Goal: Information Seeking & Learning: Check status

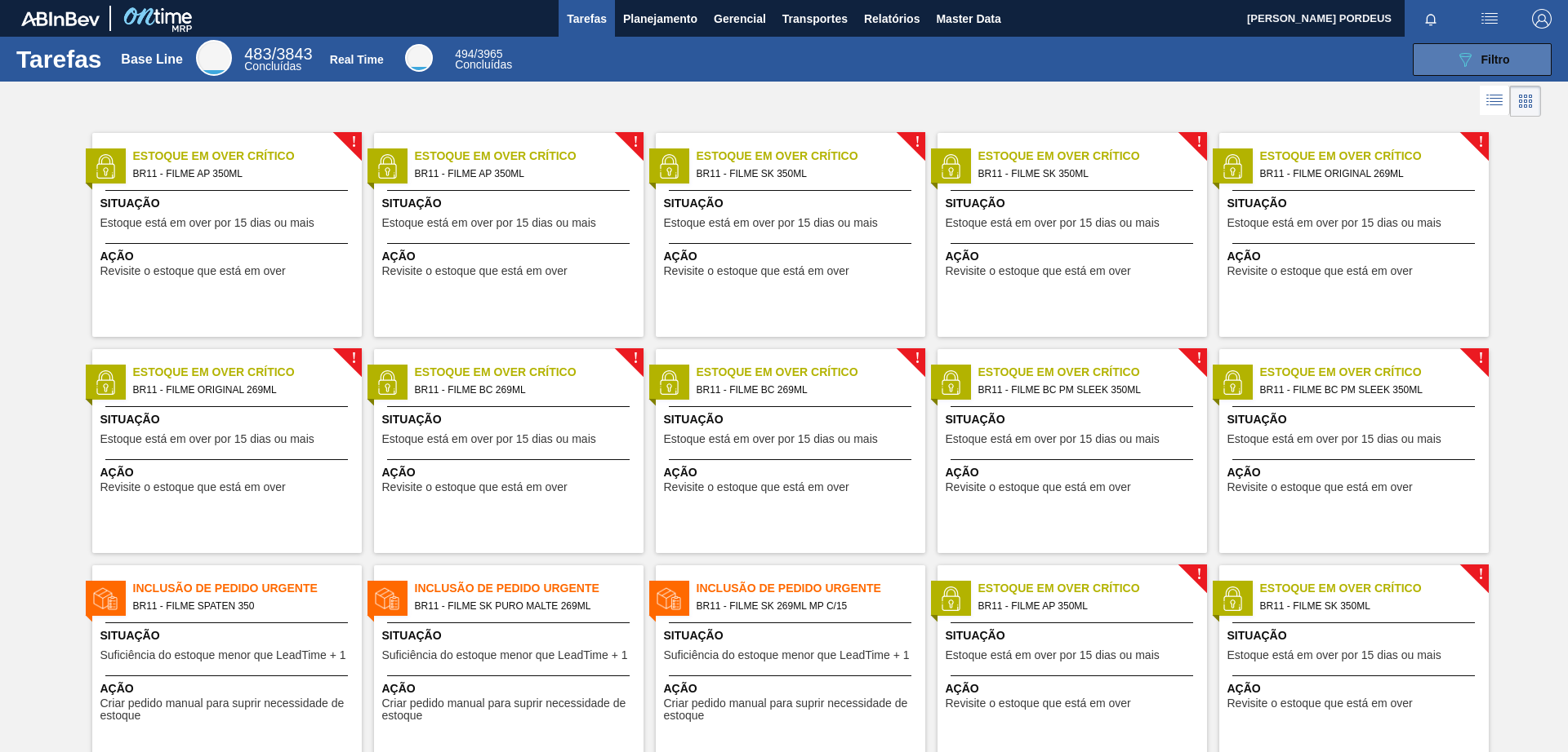
click at [1521, 49] on button "089F7B8B-B2A5-4AFE-B5C0-19BA573D28AC Filtro" at bounding box center [1482, 60] width 139 height 33
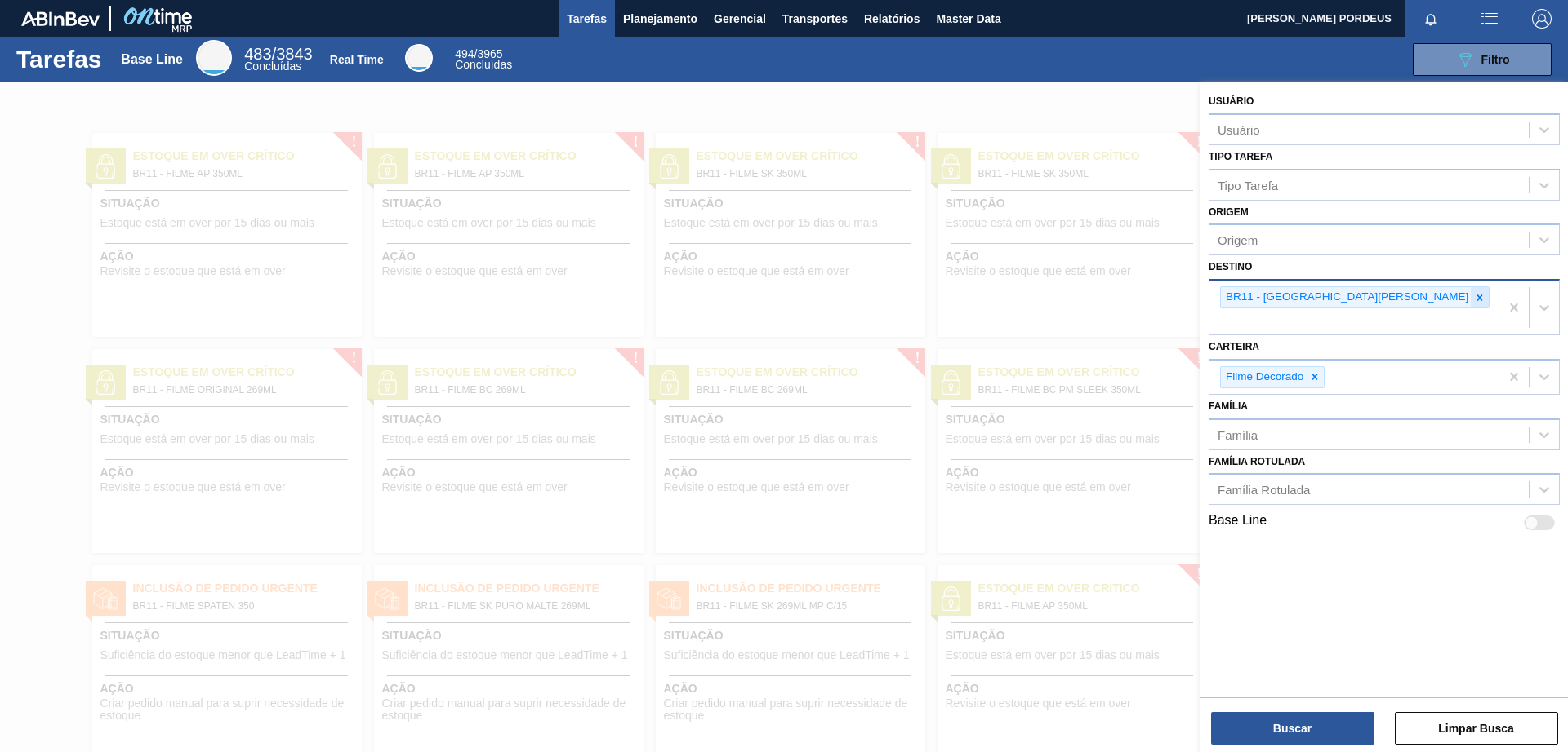
click at [1474, 293] on icon at bounding box center [1480, 298] width 12 height 12
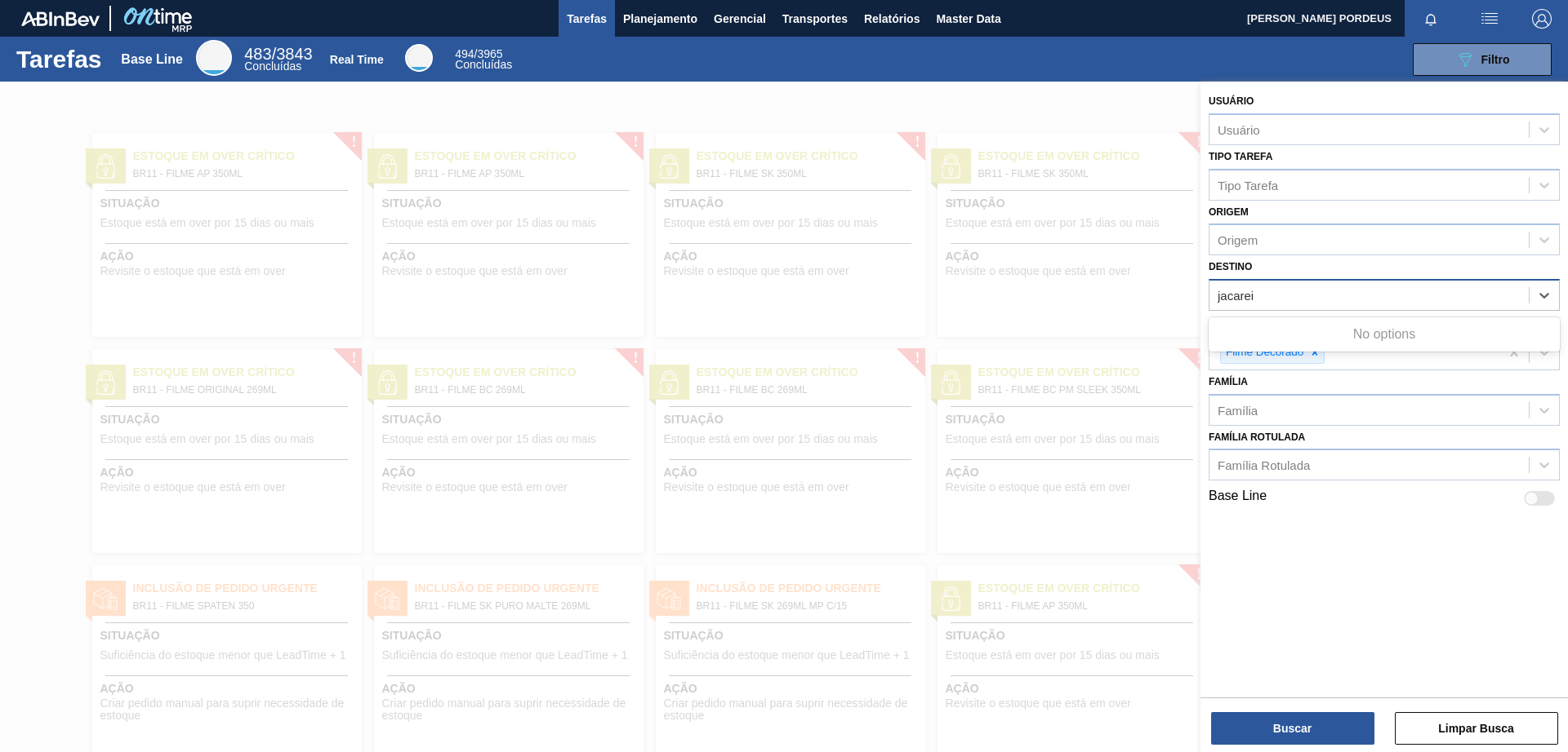
type input "jacare"
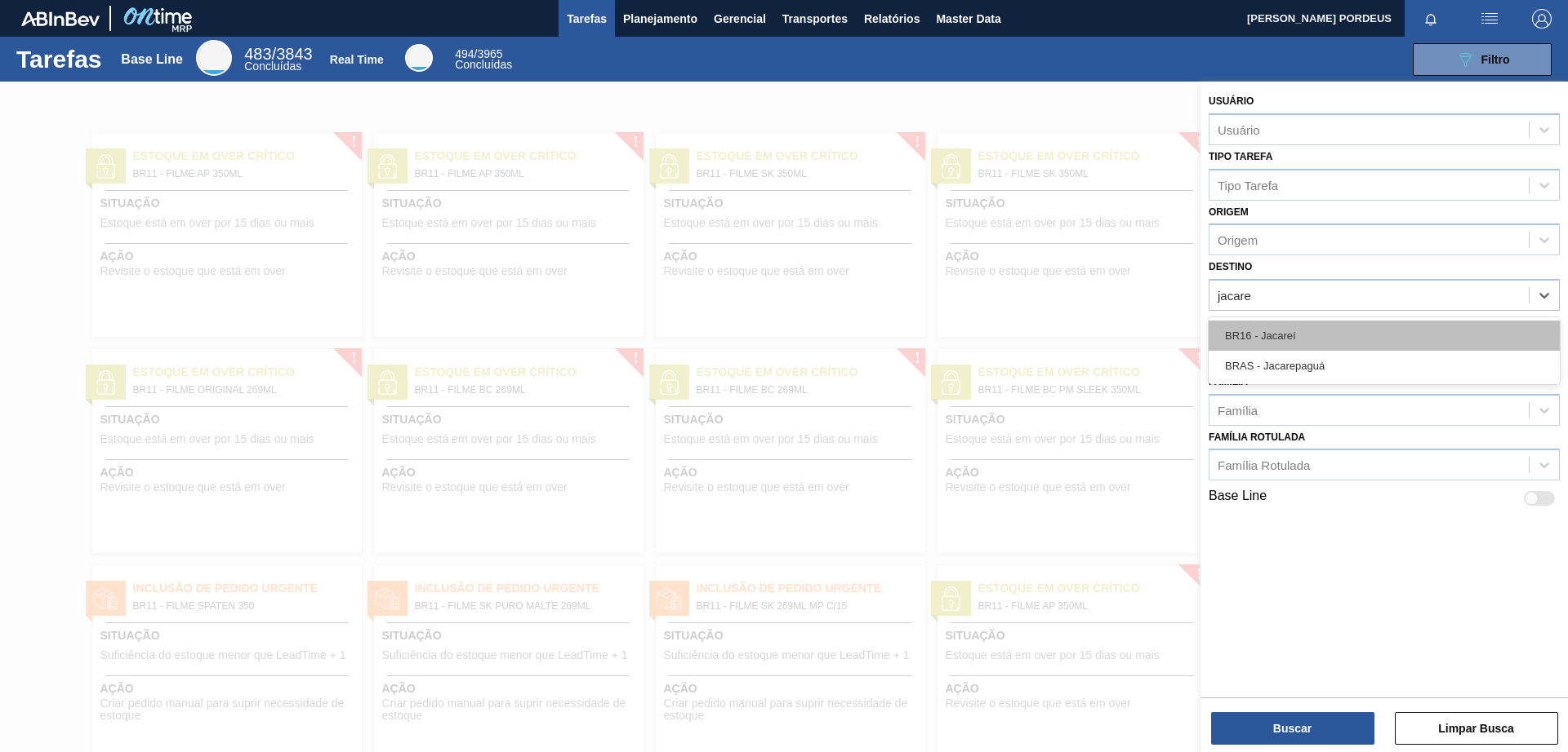
click at [1277, 330] on div "BR16 - Jacareí" at bounding box center [1384, 335] width 351 height 30
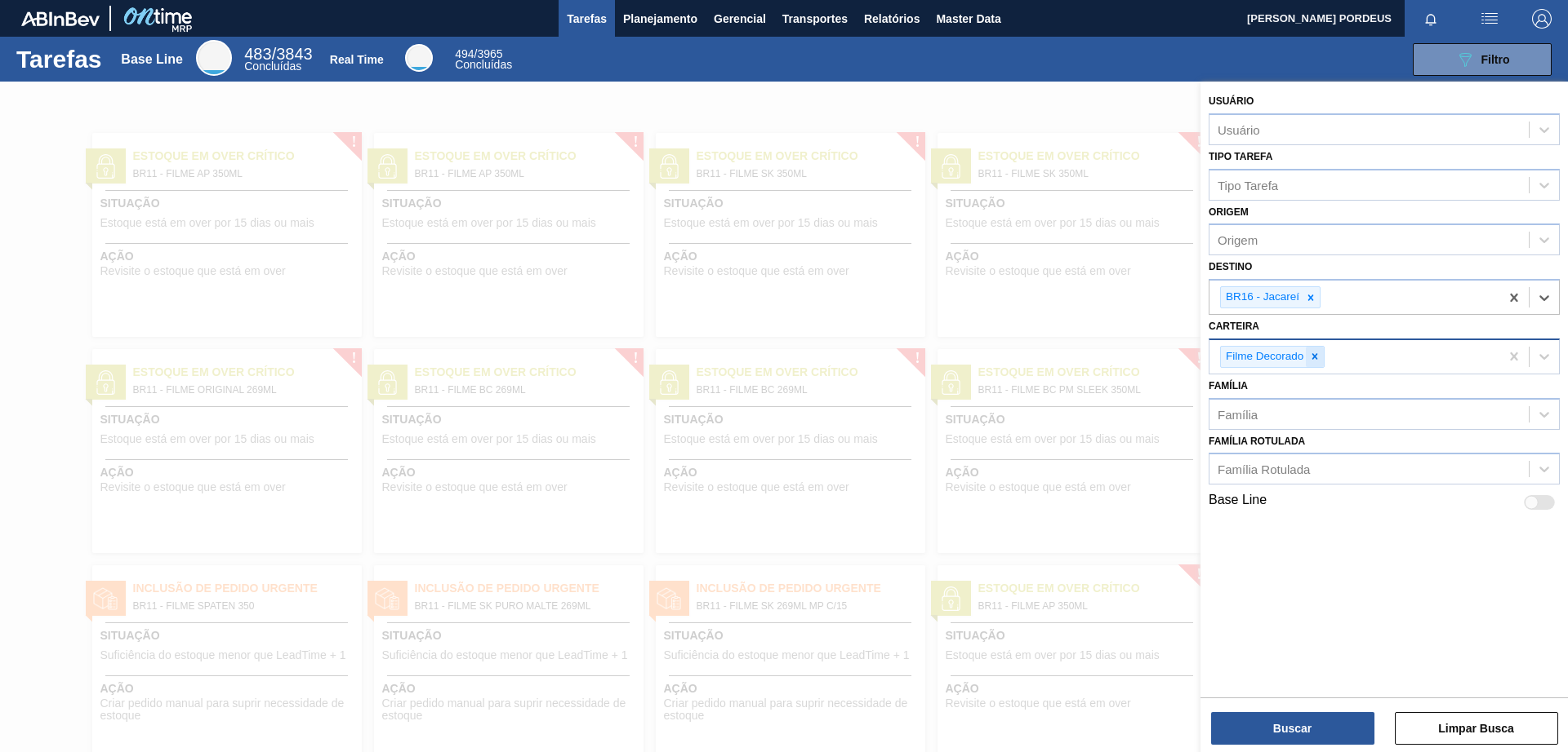
click at [1313, 355] on icon at bounding box center [1315, 357] width 12 height 12
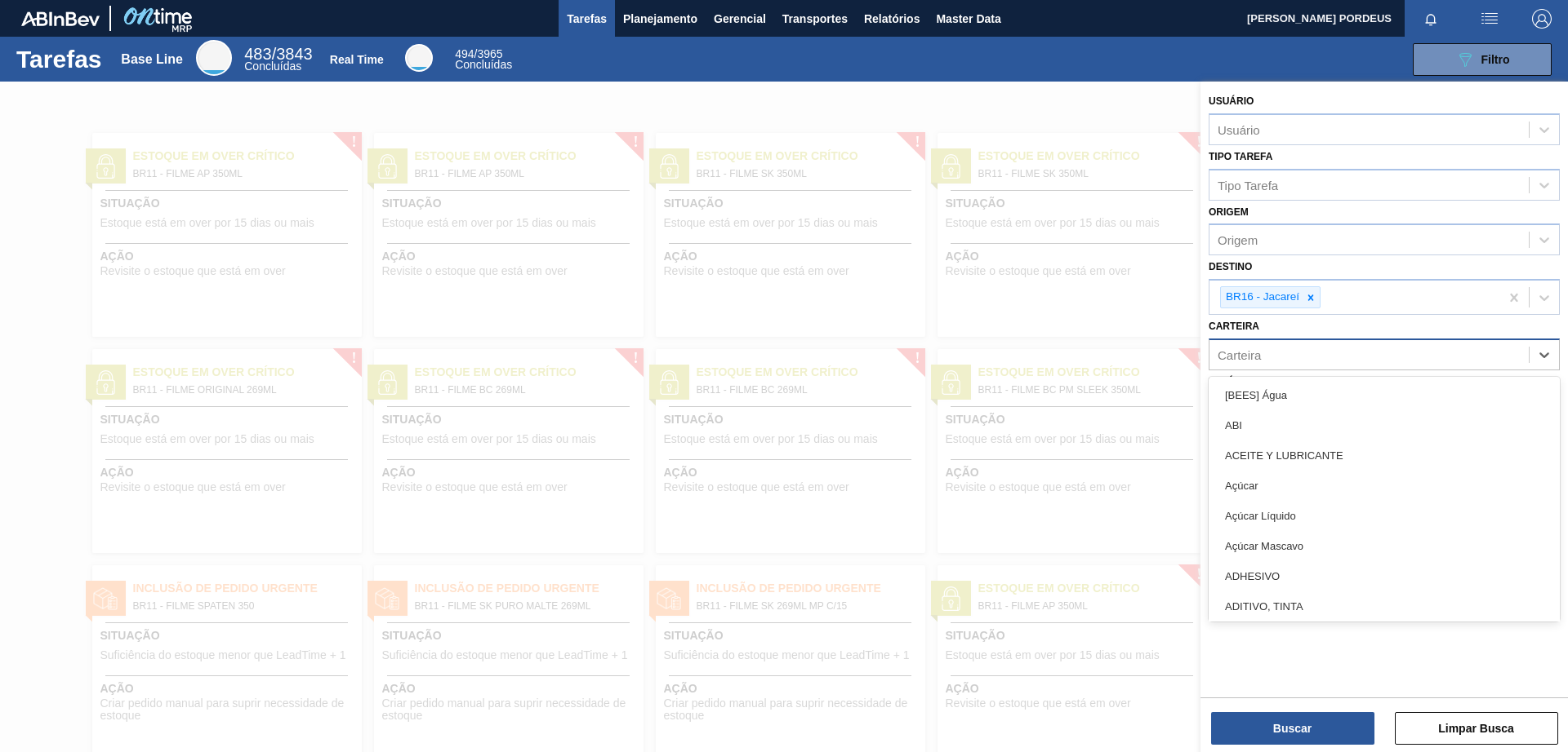
click at [1315, 359] on div "Carteira" at bounding box center [1368, 355] width 319 height 23
type input "lata"
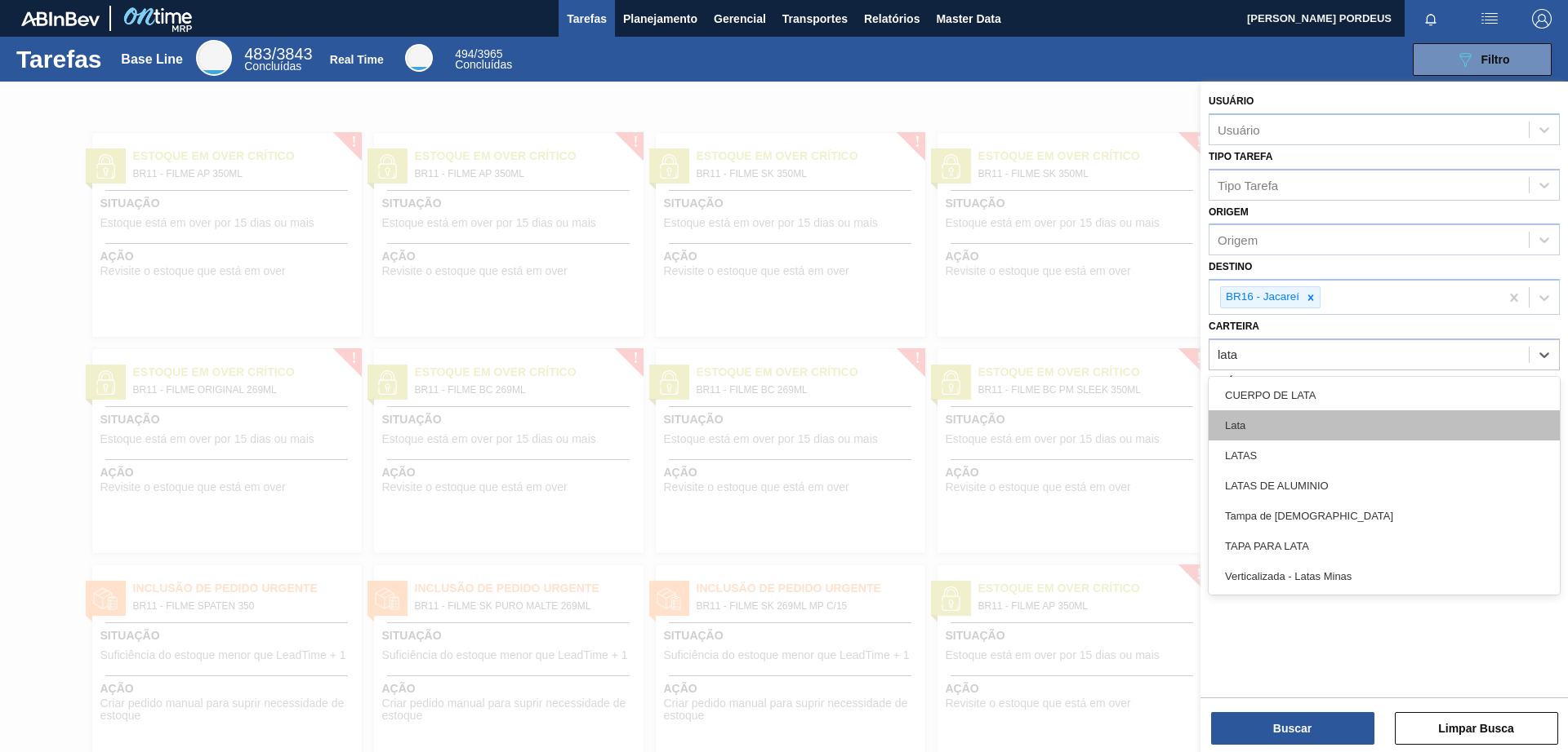
click at [1278, 430] on div "Lata" at bounding box center [1384, 425] width 351 height 30
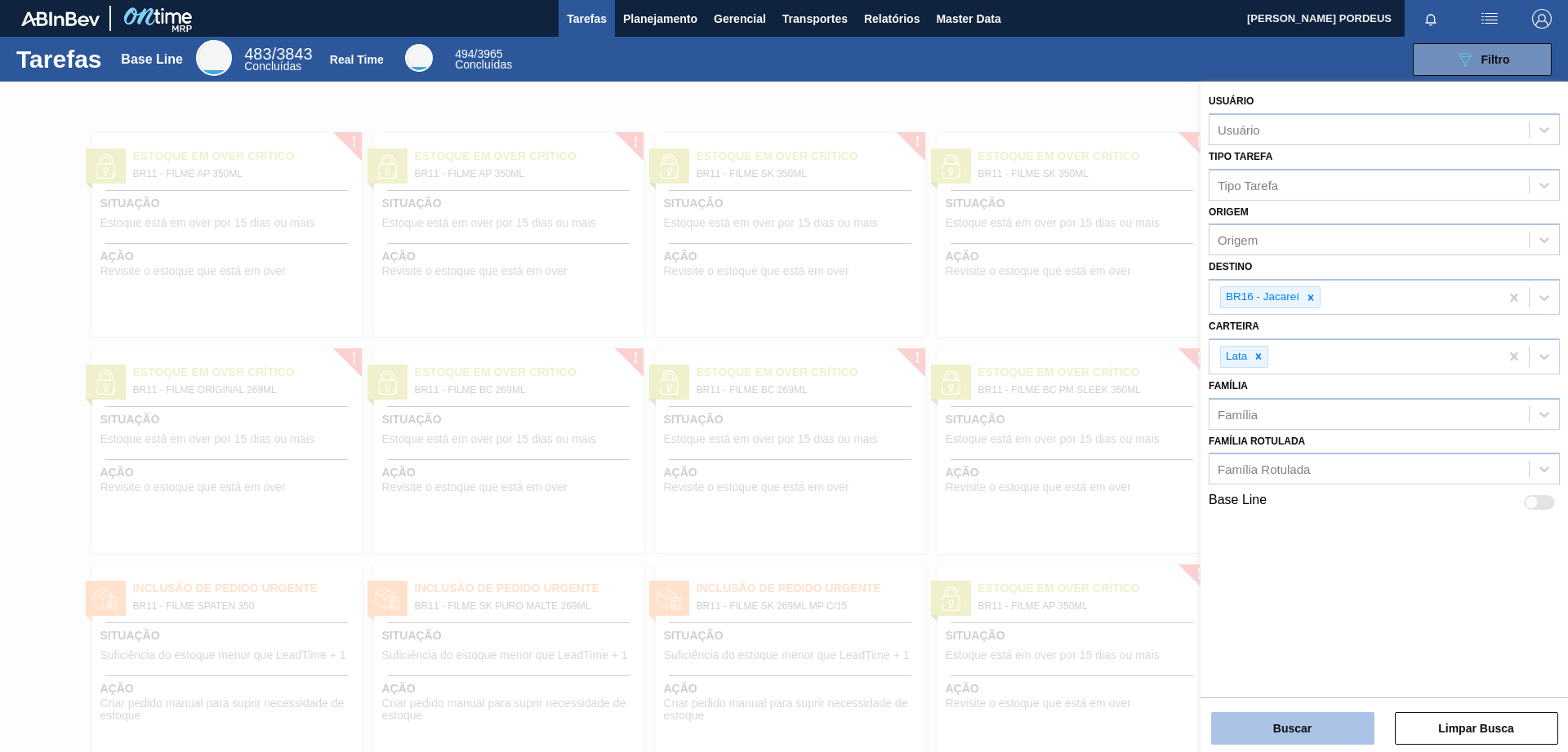
click at [1303, 726] on button "Buscar" at bounding box center [1293, 729] width 163 height 33
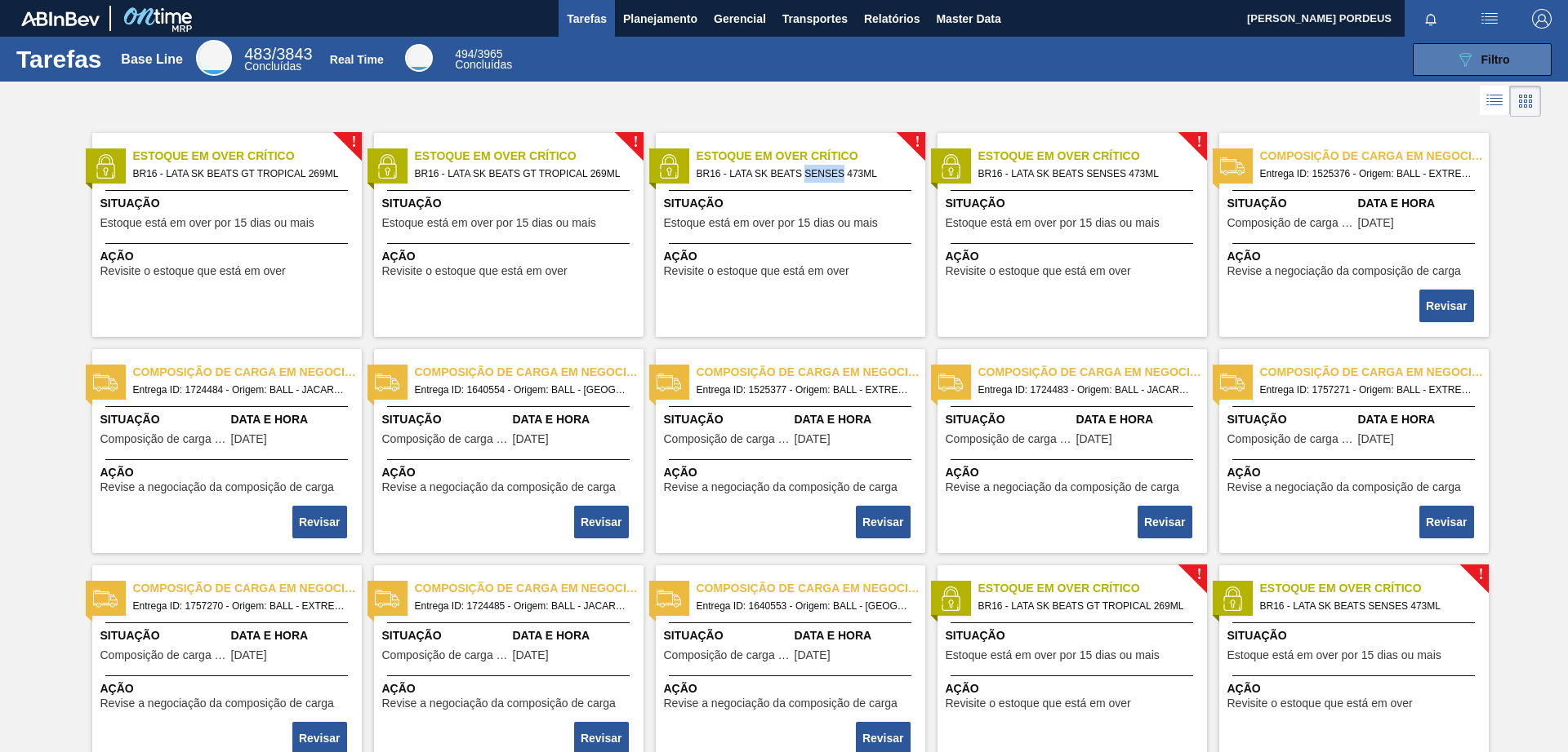
click at [1439, 74] on button "089F7B8B-B2A5-4AFE-B5C0-19BA573D28AC Filtro" at bounding box center [1482, 60] width 139 height 33
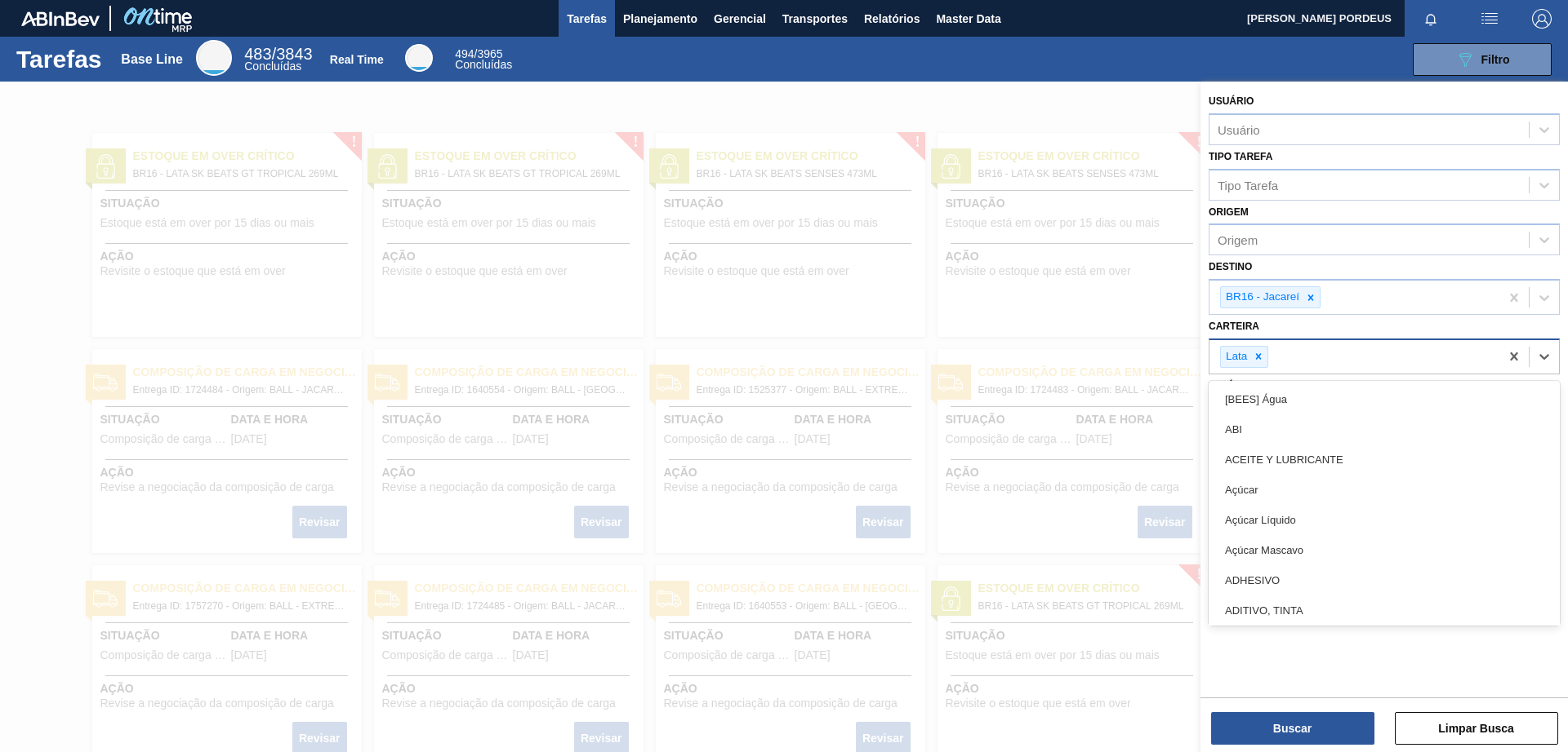
click at [1342, 367] on div "Lata" at bounding box center [1354, 357] width 290 height 34
type input "lata"
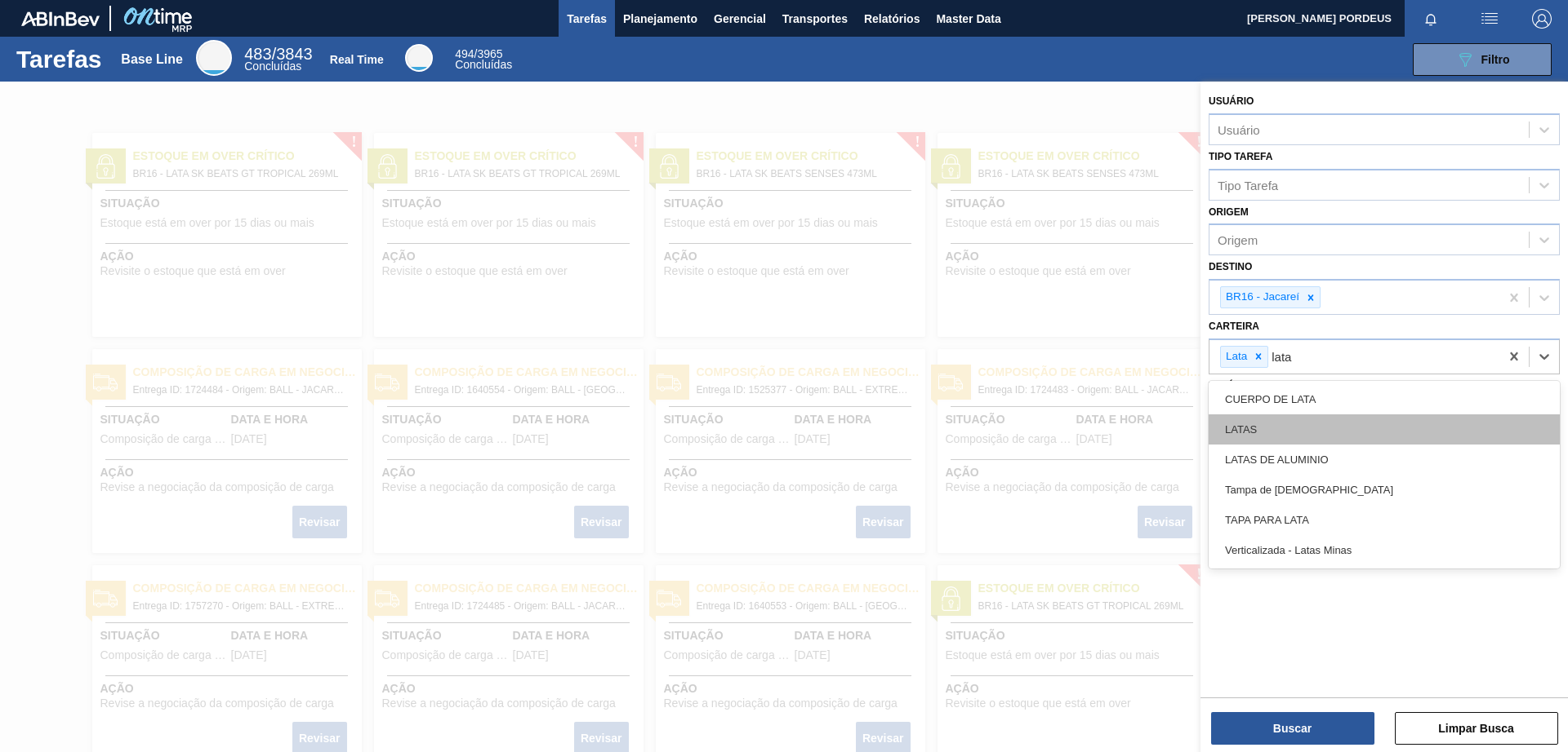
click at [1414, 429] on div "LATAS" at bounding box center [1384, 429] width 351 height 30
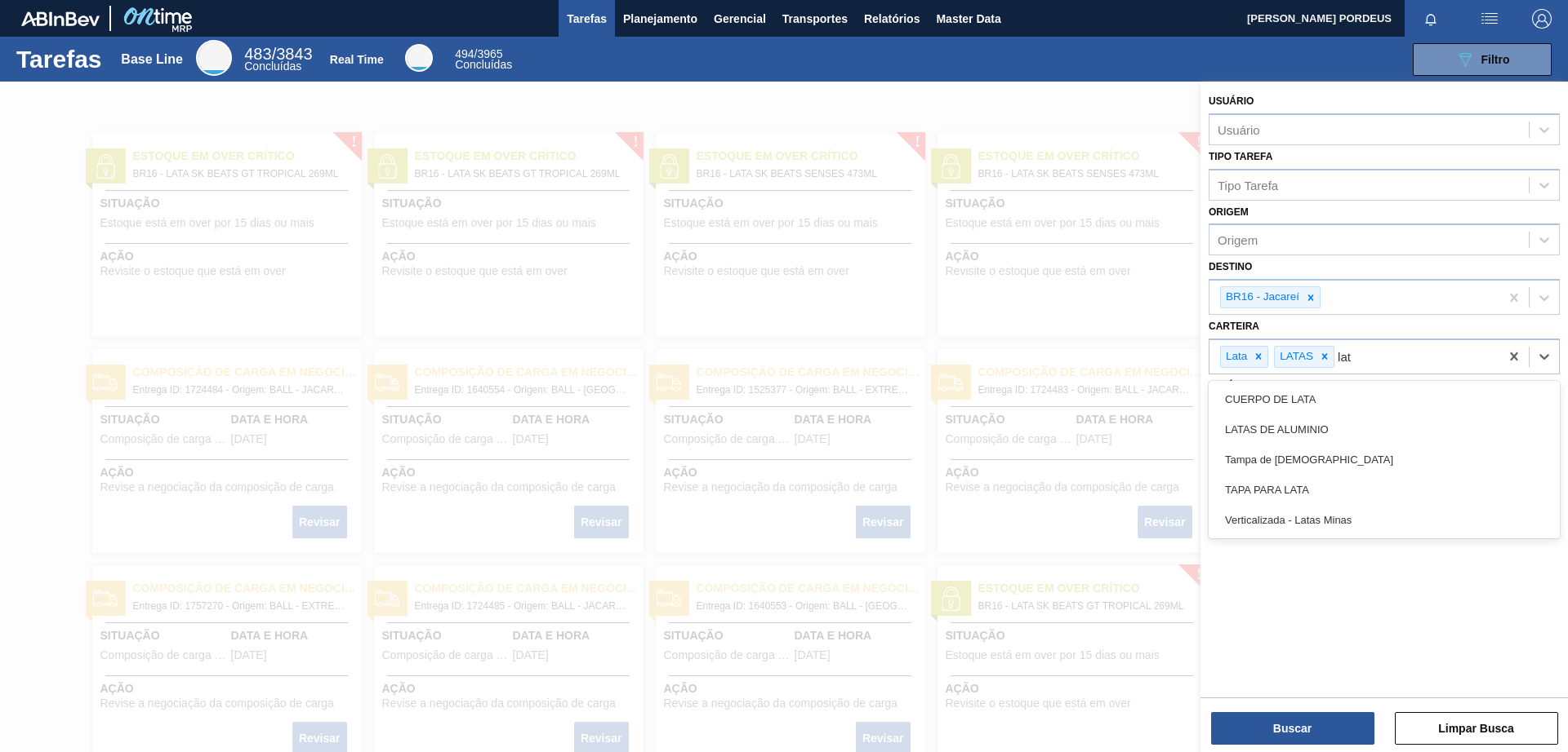
type input "lata"
click at [1360, 432] on div "LATAS DE ALUMINIO" at bounding box center [1384, 429] width 351 height 30
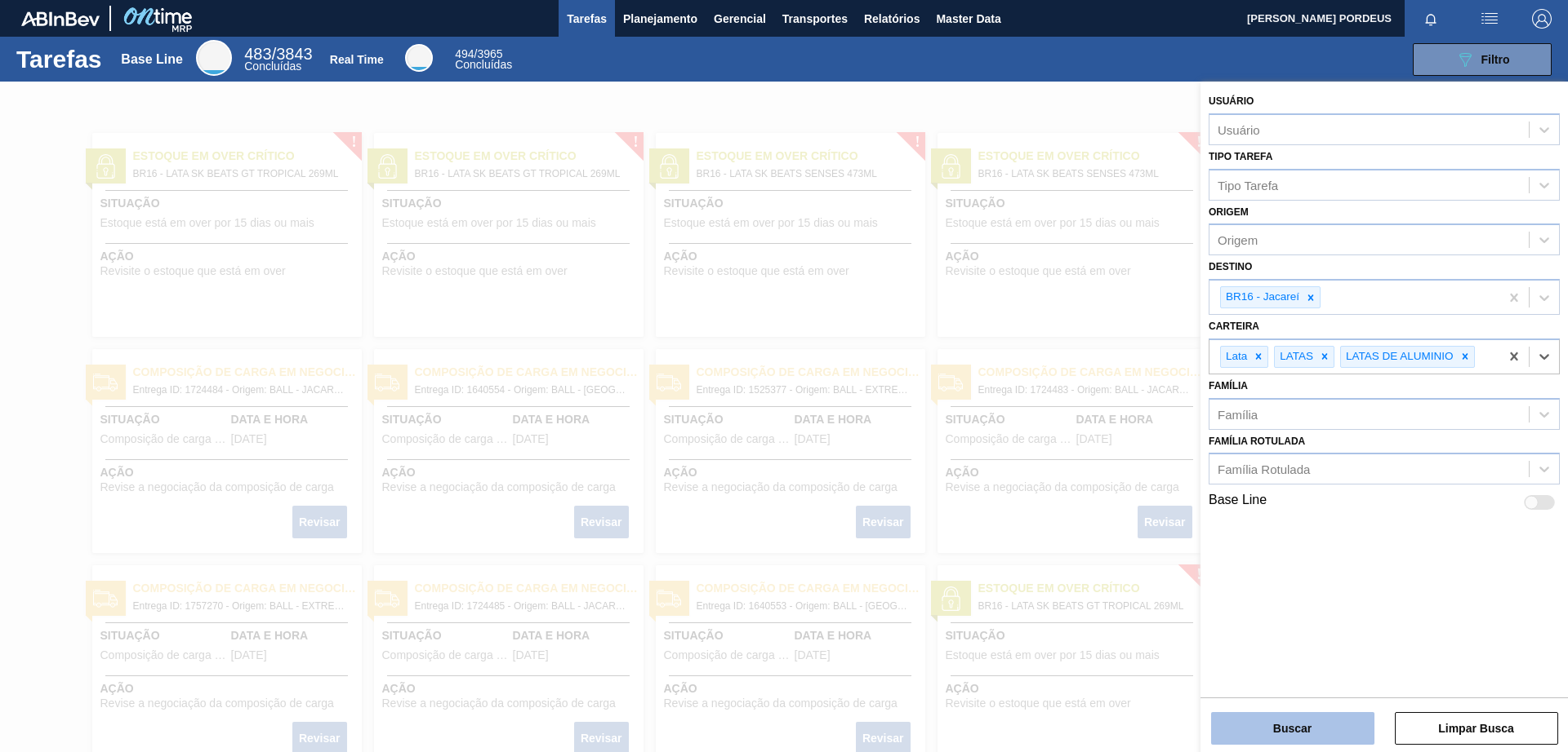
click at [1301, 734] on button "Buscar" at bounding box center [1293, 729] width 163 height 33
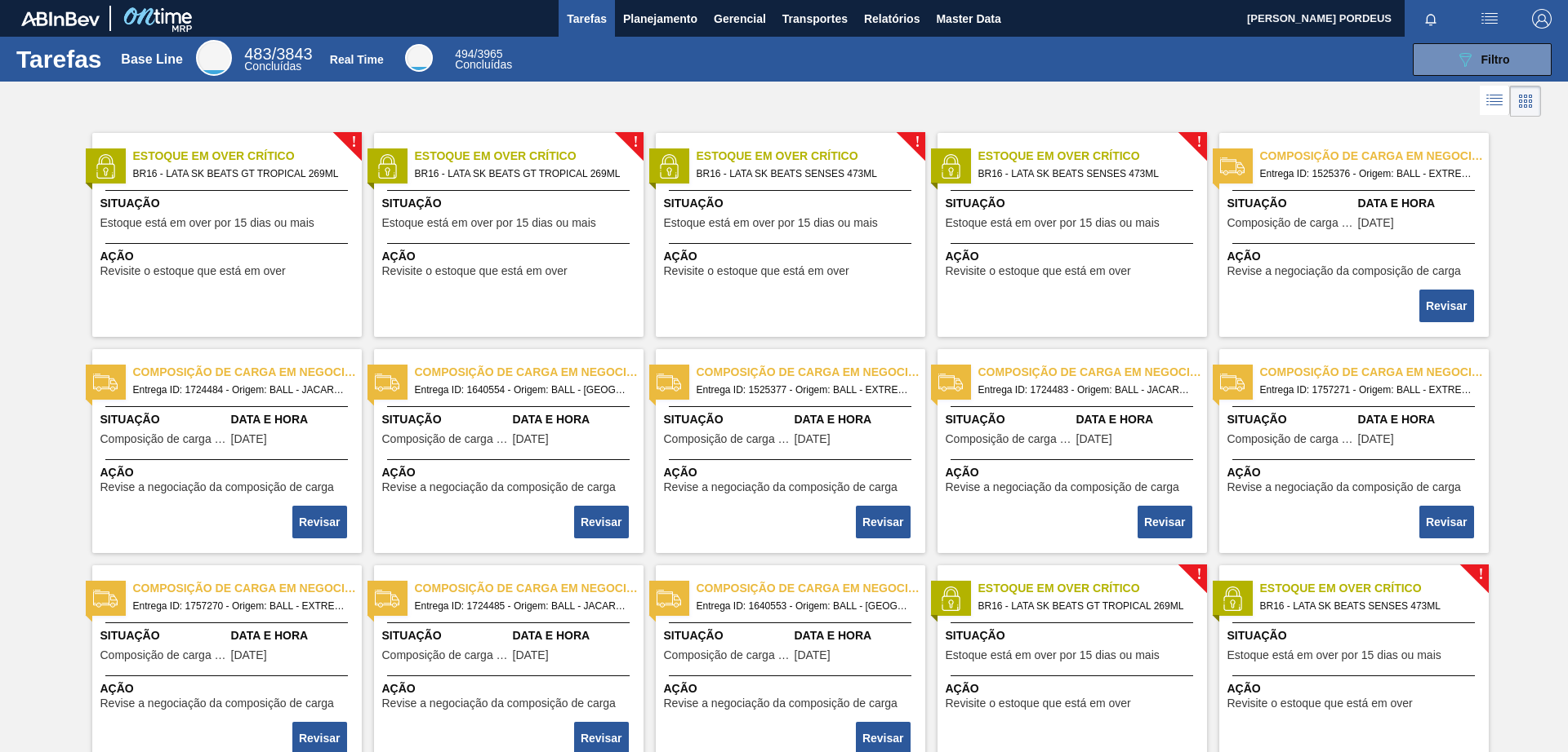
click at [1528, 241] on div "! Estoque em Over Crítico BR16 - LATA SK BEATS GT TROPICAL 269ML Situação Estoq…" at bounding box center [784, 446] width 1568 height 649
click at [801, 19] on span "Transportes" at bounding box center [815, 18] width 65 height 19
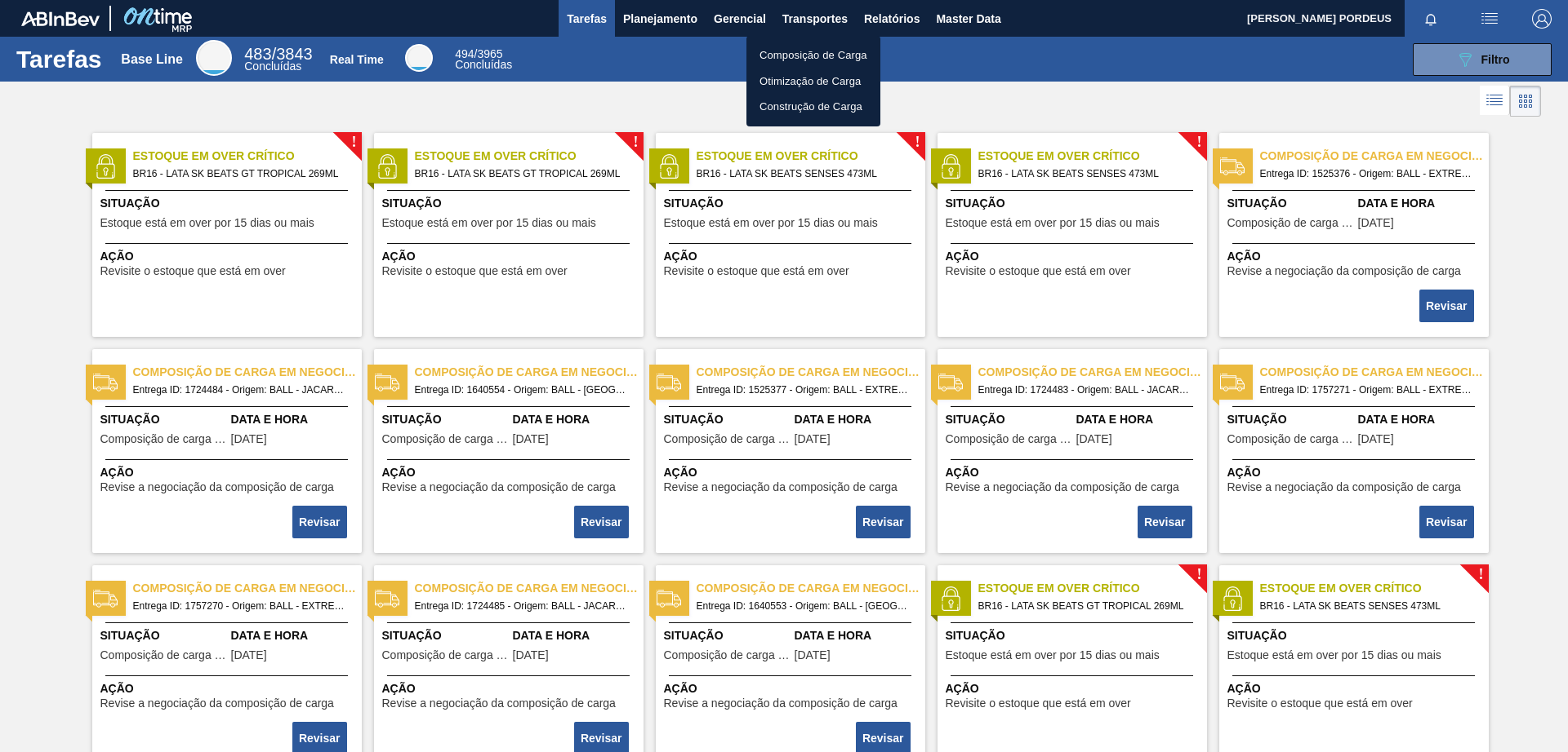
click at [748, 18] on div at bounding box center [784, 376] width 1568 height 752
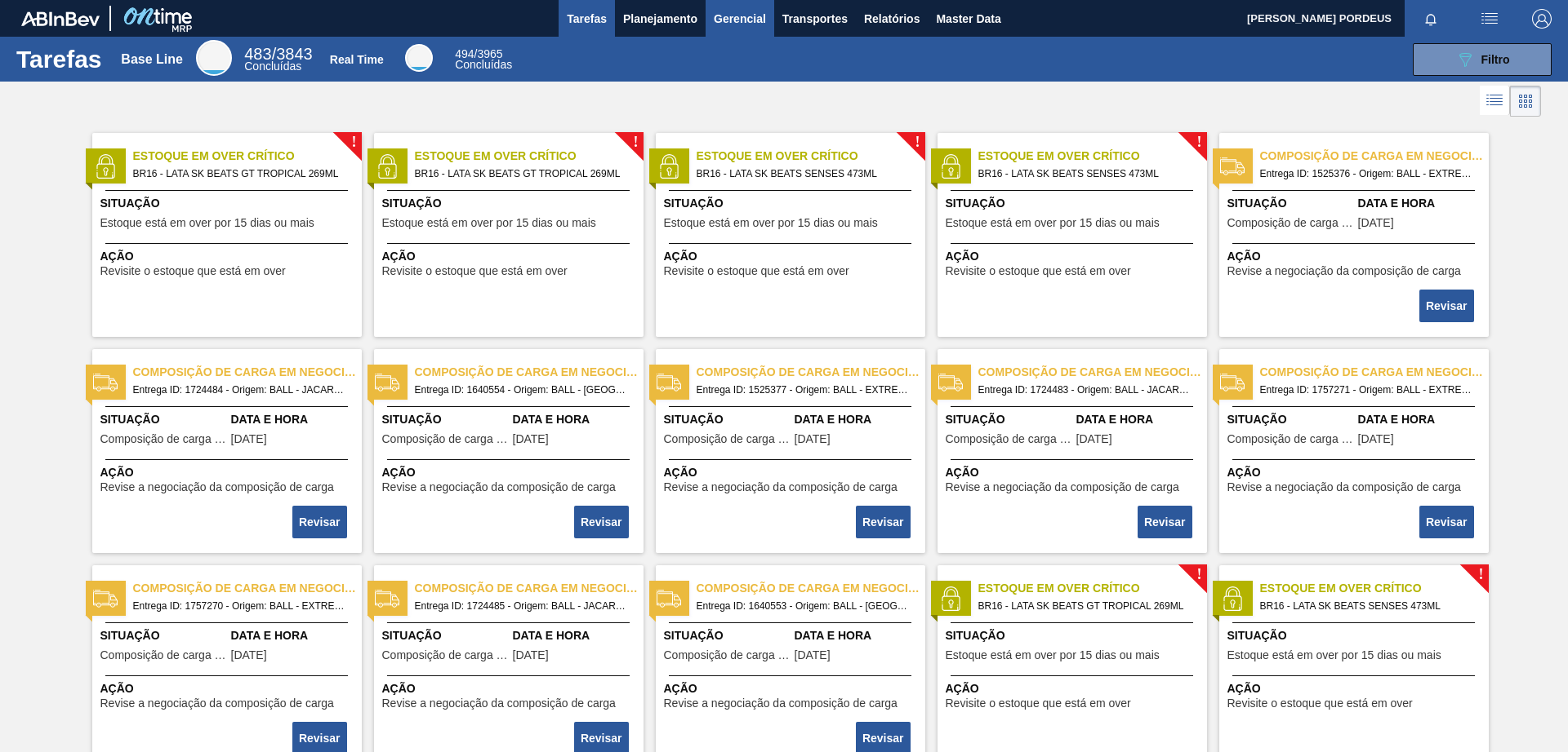
click at [746, 16] on span "Gerencial" at bounding box center [740, 18] width 52 height 19
click at [737, 61] on li "Capital Empregado" at bounding box center [739, 55] width 118 height 26
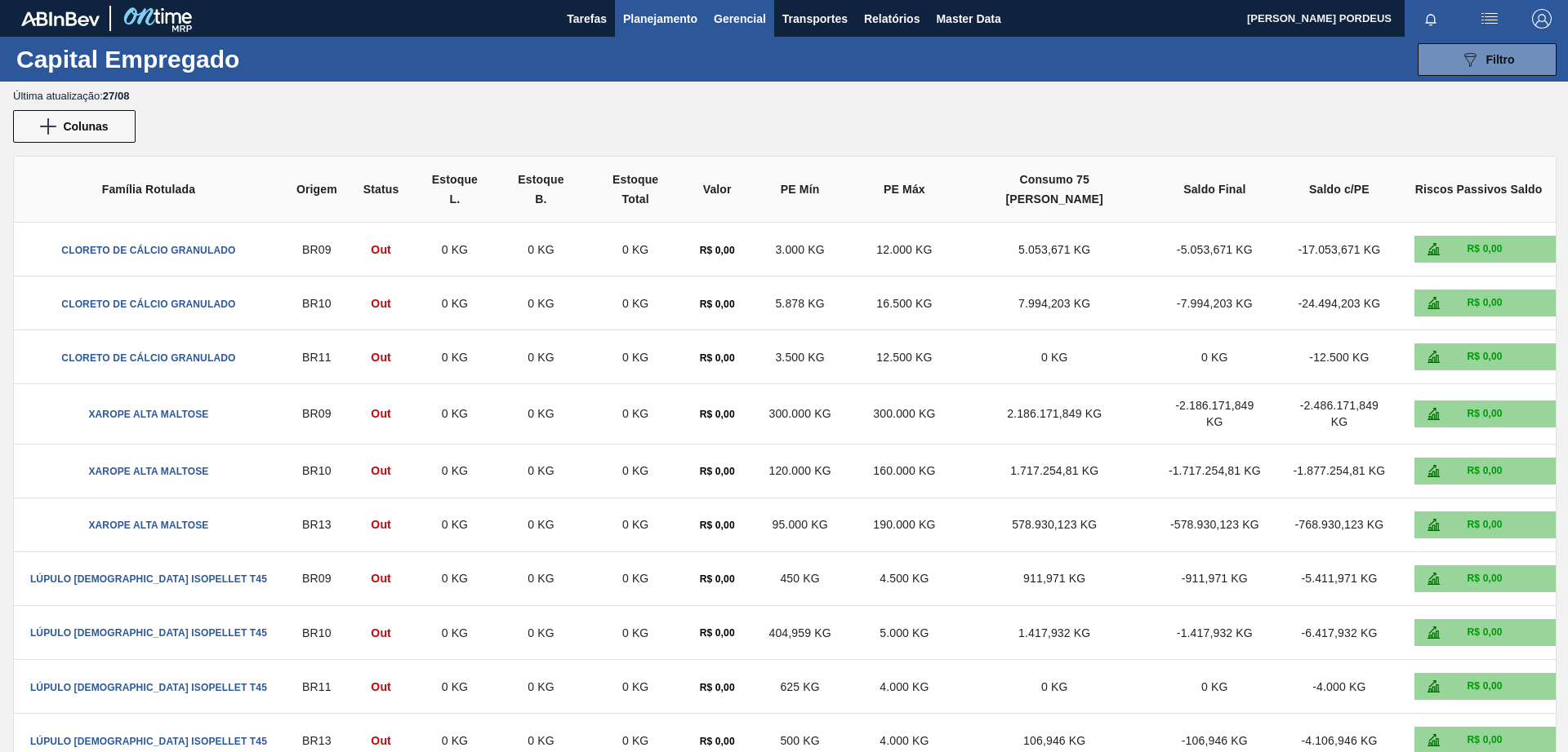
click at [661, 16] on span "Planejamento" at bounding box center [660, 18] width 75 height 19
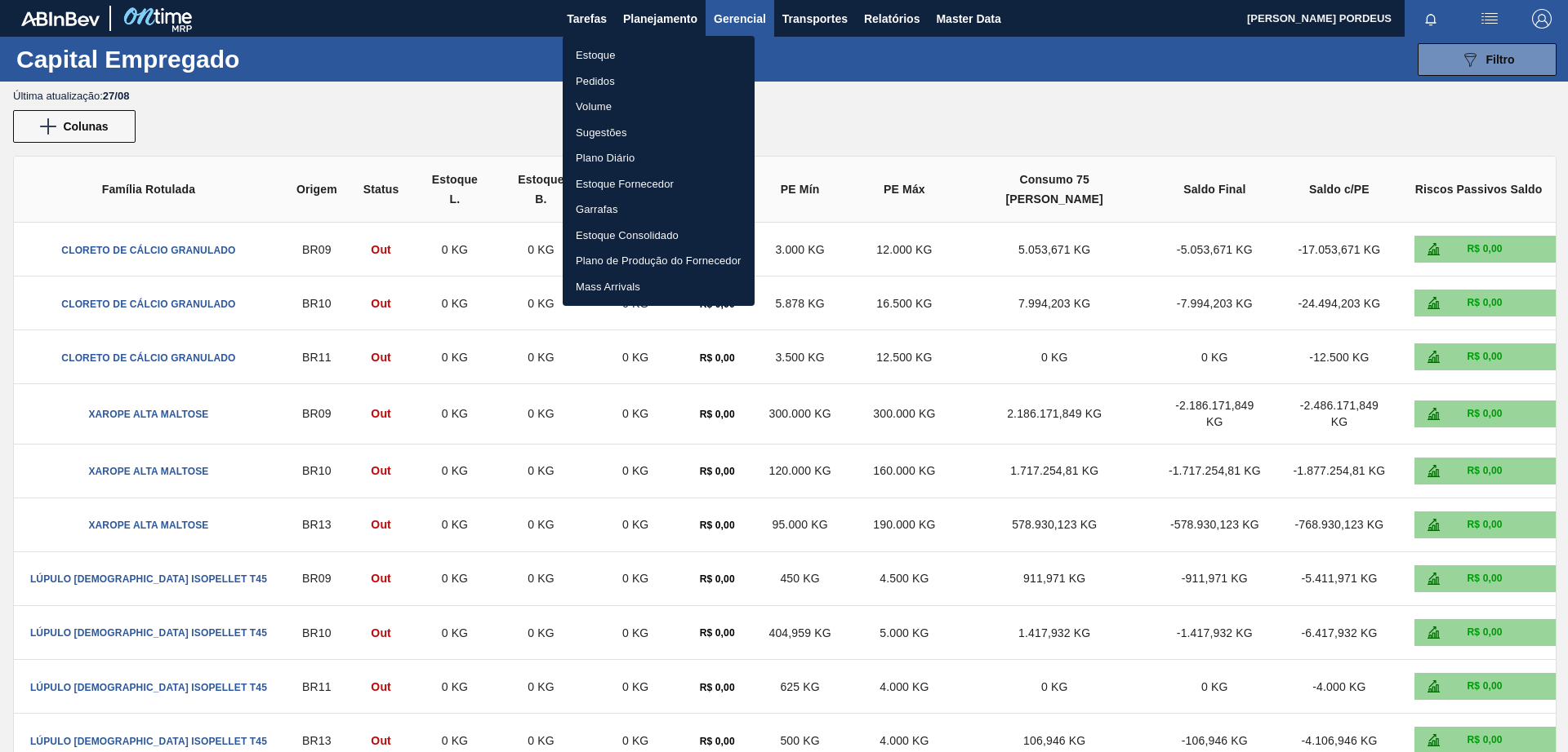
click at [656, 54] on li "Estoque" at bounding box center [658, 55] width 192 height 26
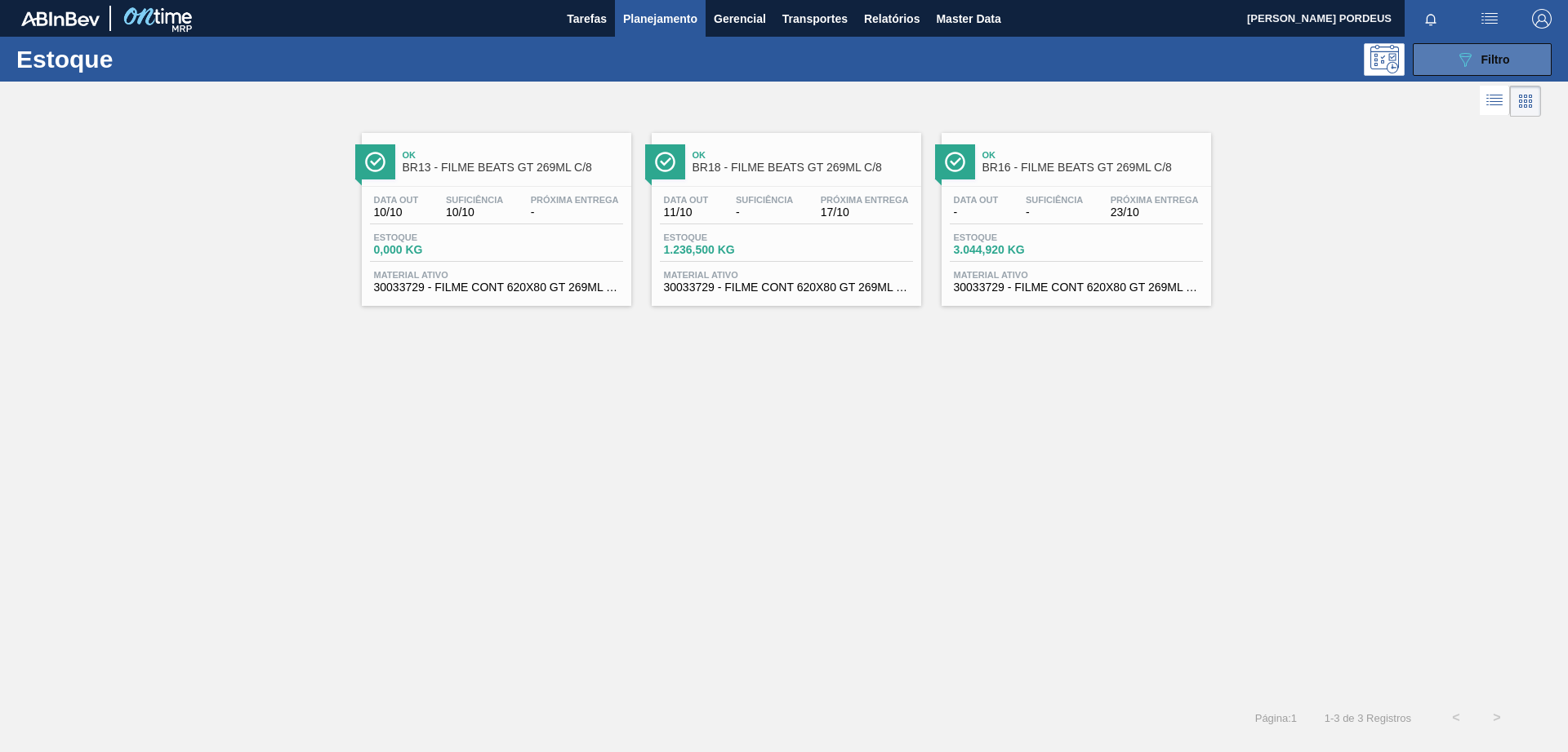
click at [1467, 65] on icon "089F7B8B-B2A5-4AFE-B5C0-19BA573D28AC" at bounding box center [1465, 59] width 19 height 19
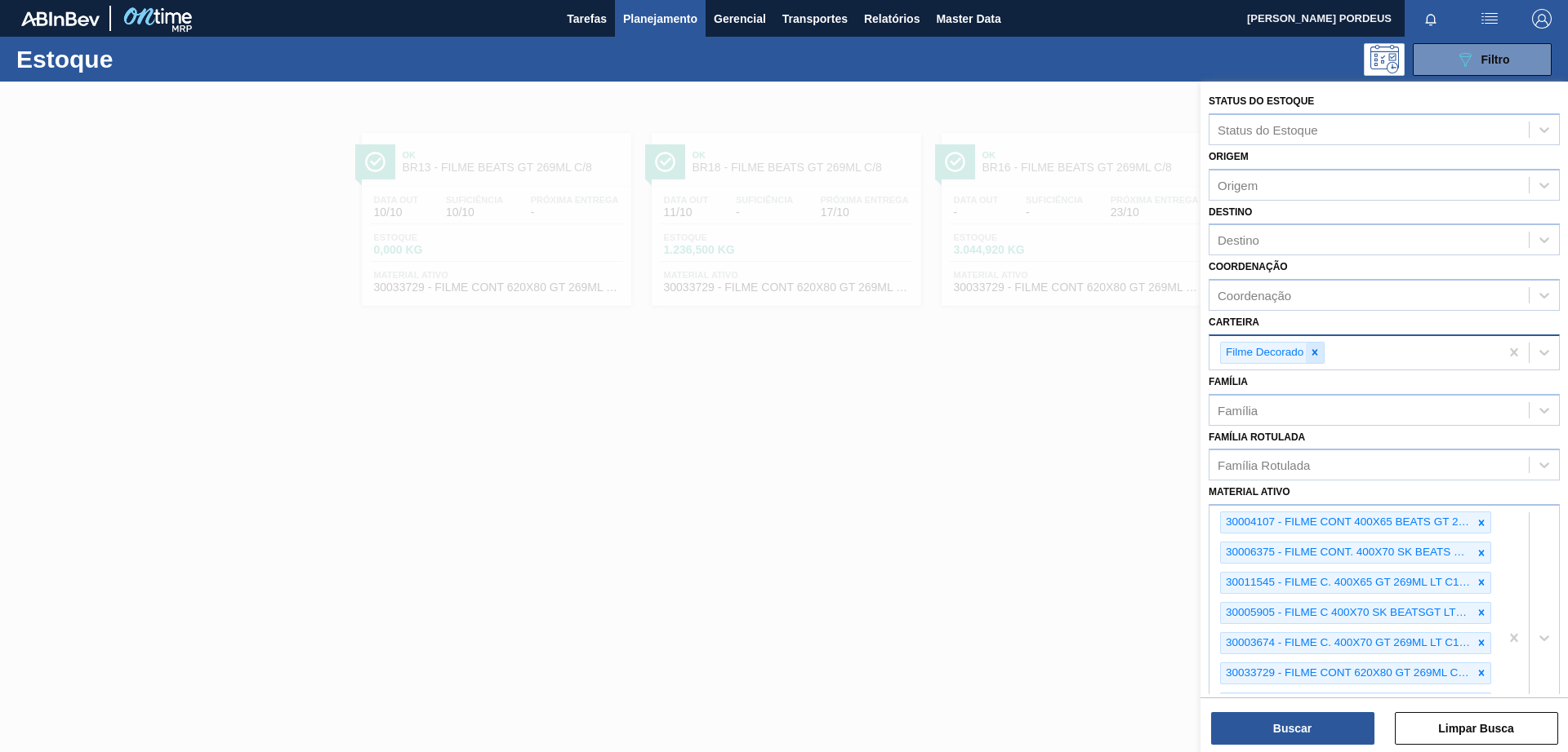
click at [1318, 353] on icon at bounding box center [1315, 353] width 12 height 12
click at [1477, 521] on icon at bounding box center [1482, 519] width 12 height 12
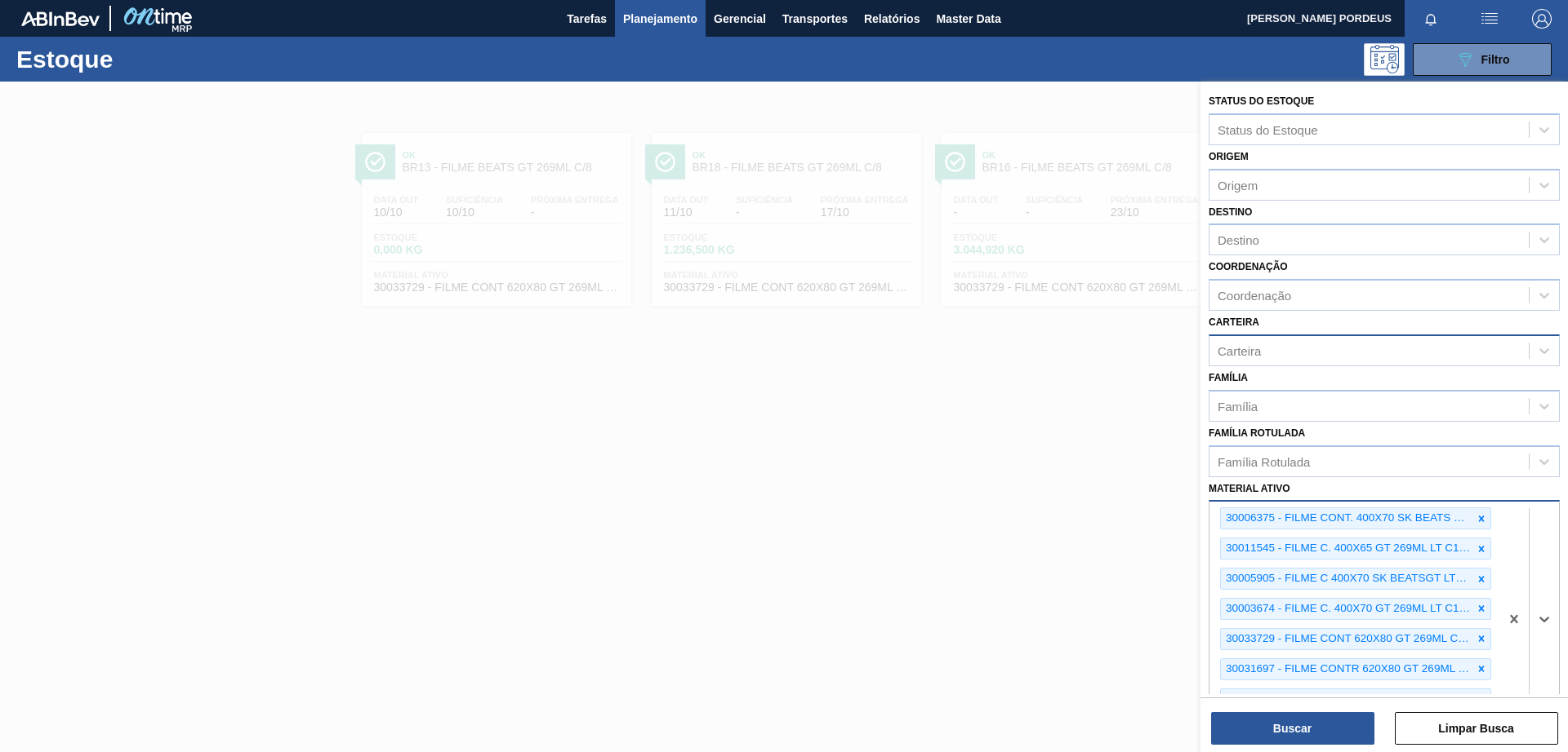
scroll to position [232, 0]
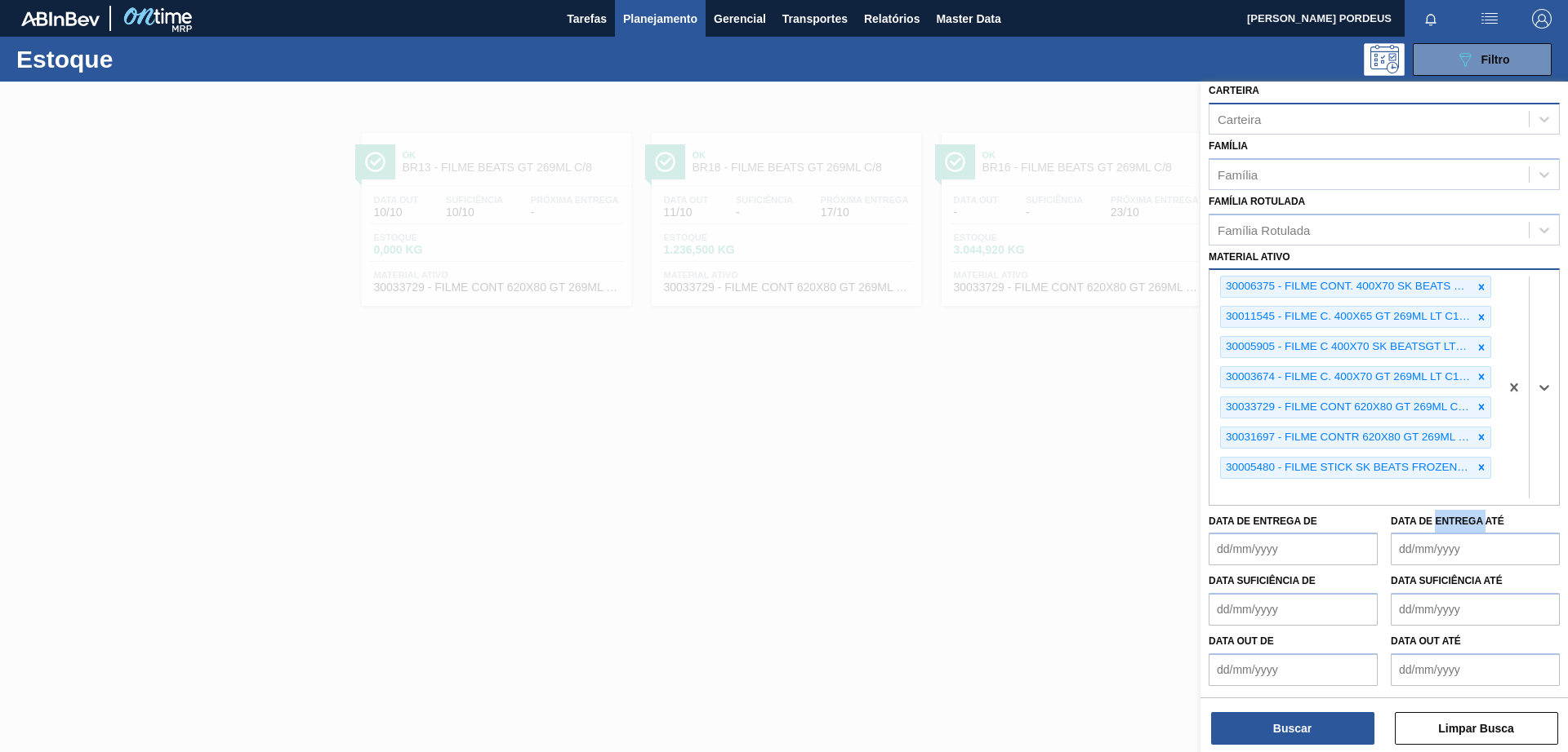
click at [1477, 521] on label "Data de Entrega até" at bounding box center [1447, 521] width 113 height 12
click at [1477, 533] on até "Data de Entrega até" at bounding box center [1475, 549] width 169 height 33
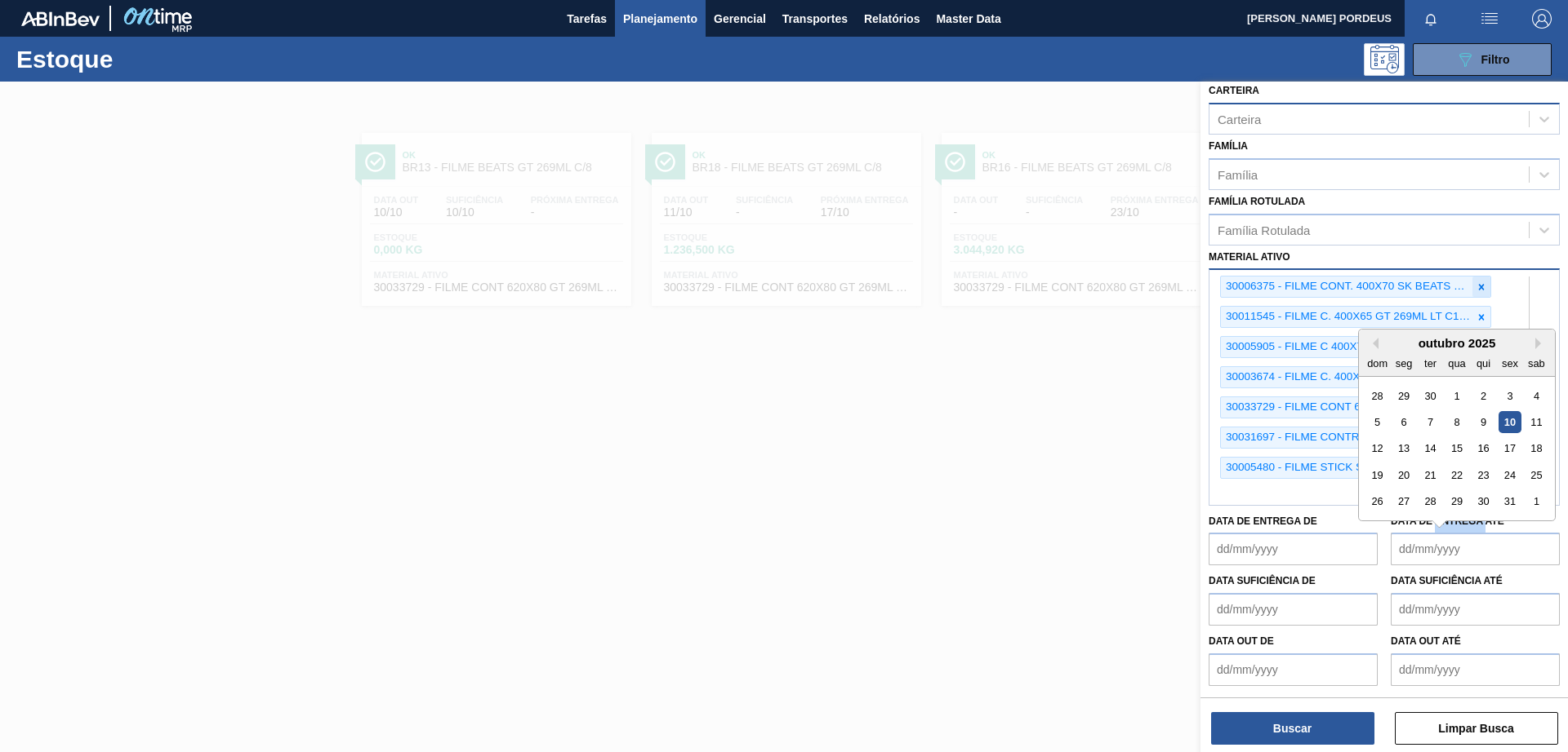
click at [1476, 291] on icon at bounding box center [1482, 288] width 12 height 12
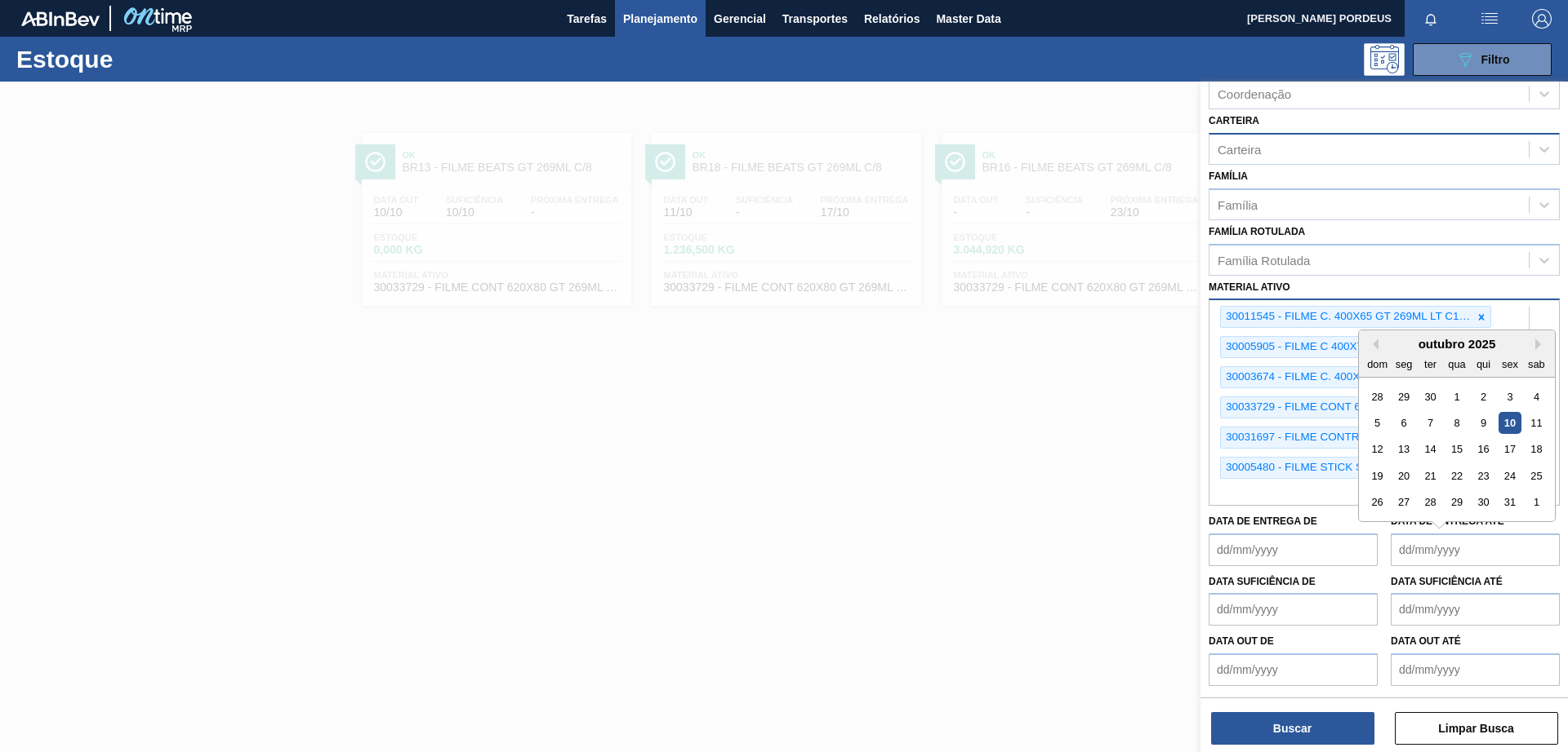
click at [1477, 317] on icon at bounding box center [1482, 318] width 12 height 12
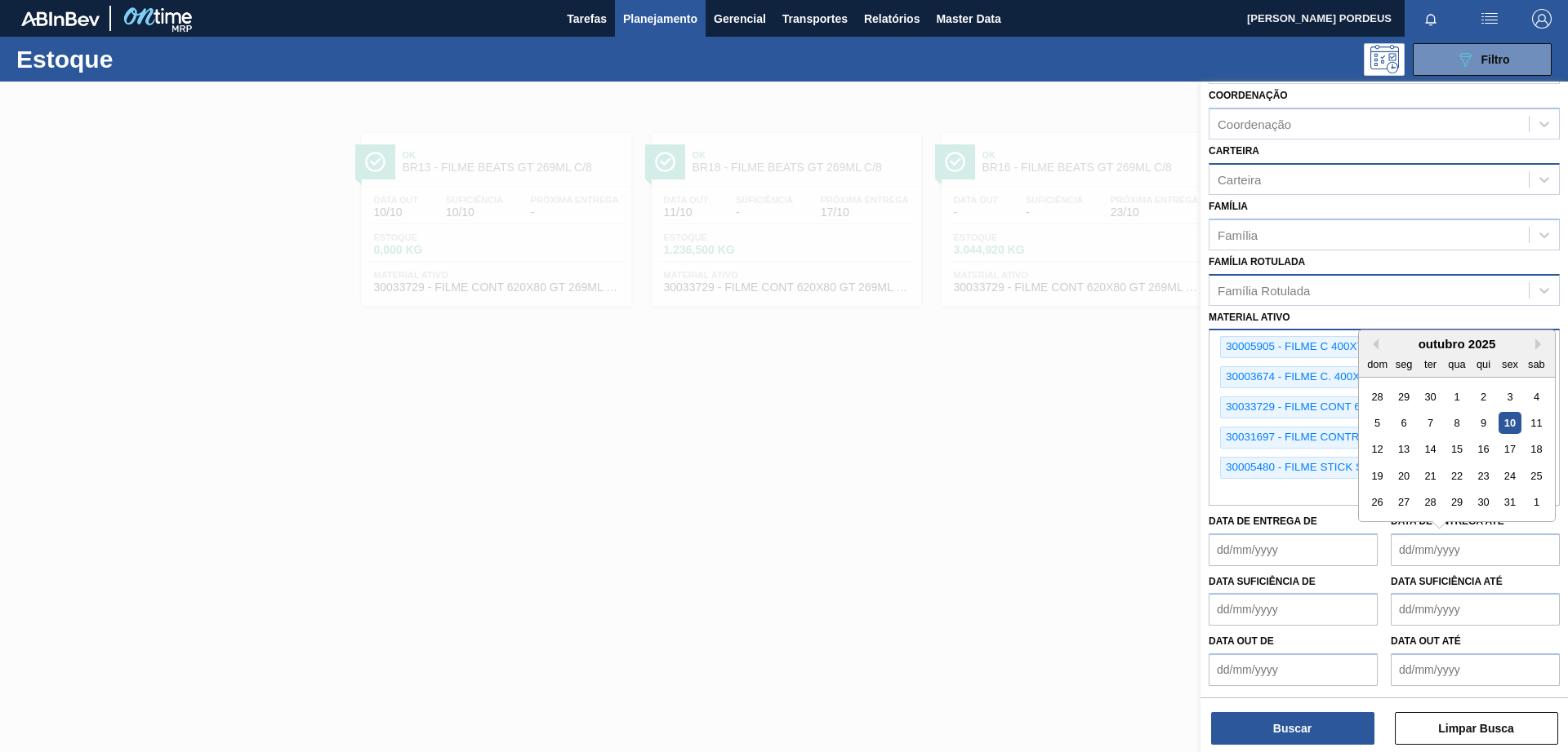
scroll to position [172, 0]
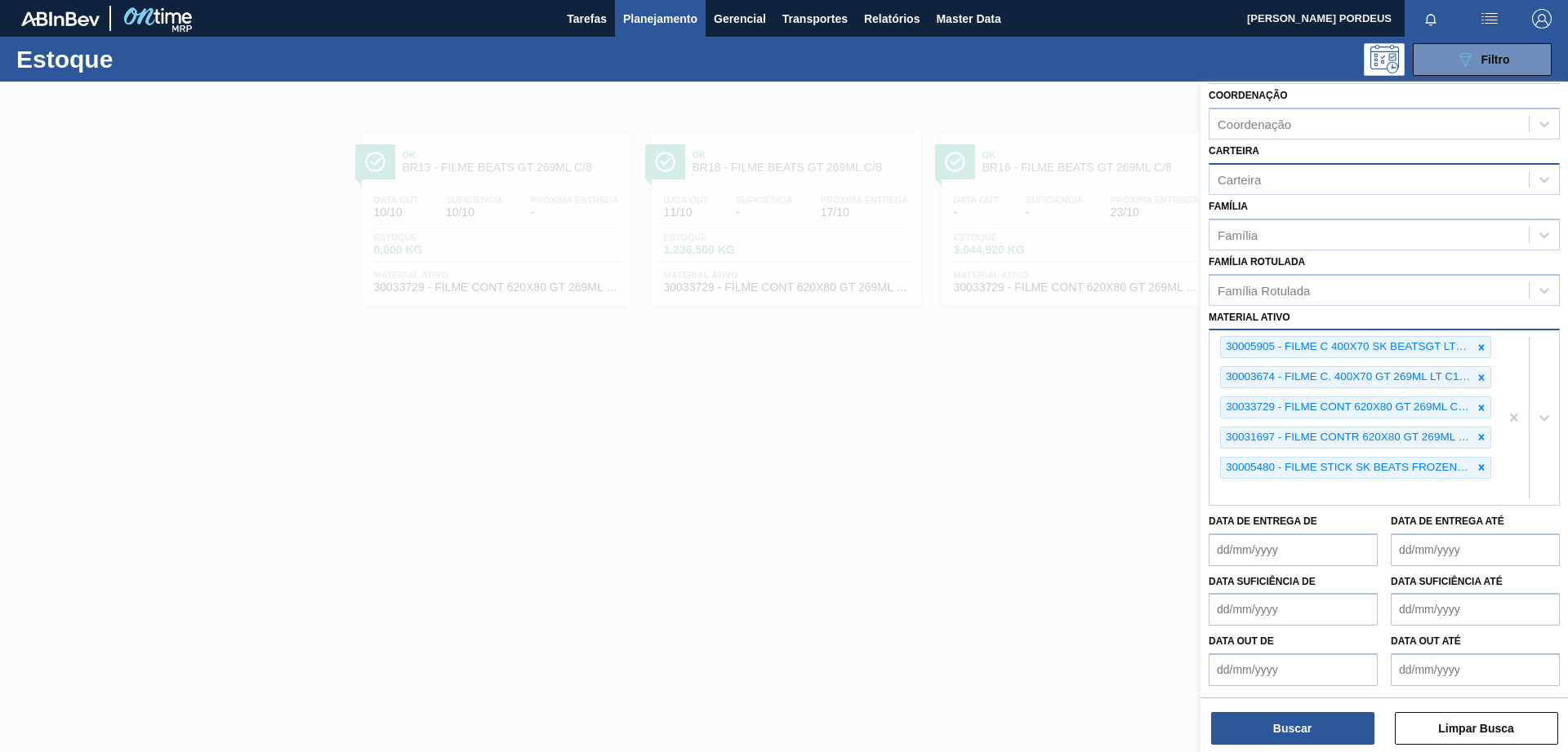
click at [1419, 270] on div "Família Rotulada Família Rotulada" at bounding box center [1384, 278] width 351 height 55
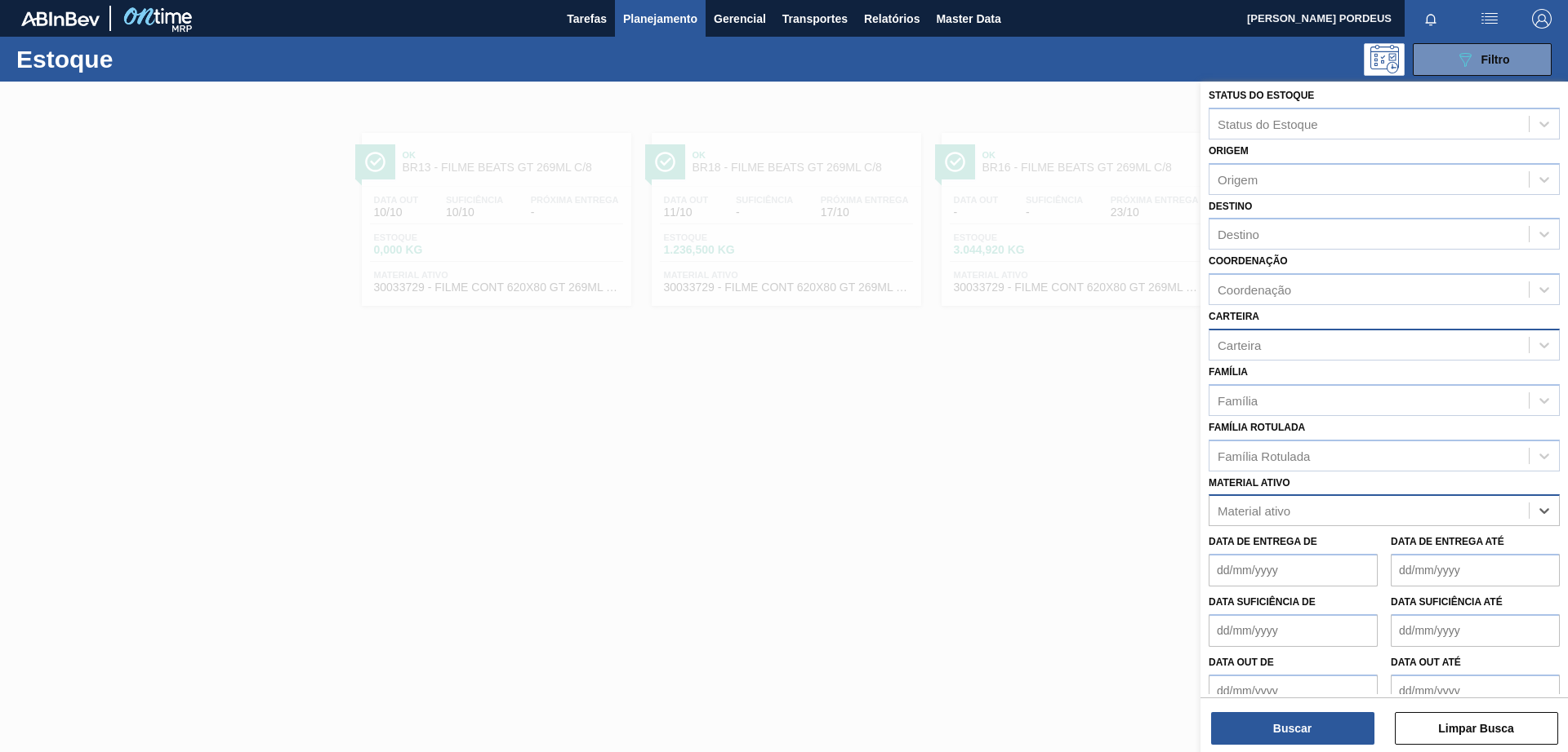
scroll to position [0, 0]
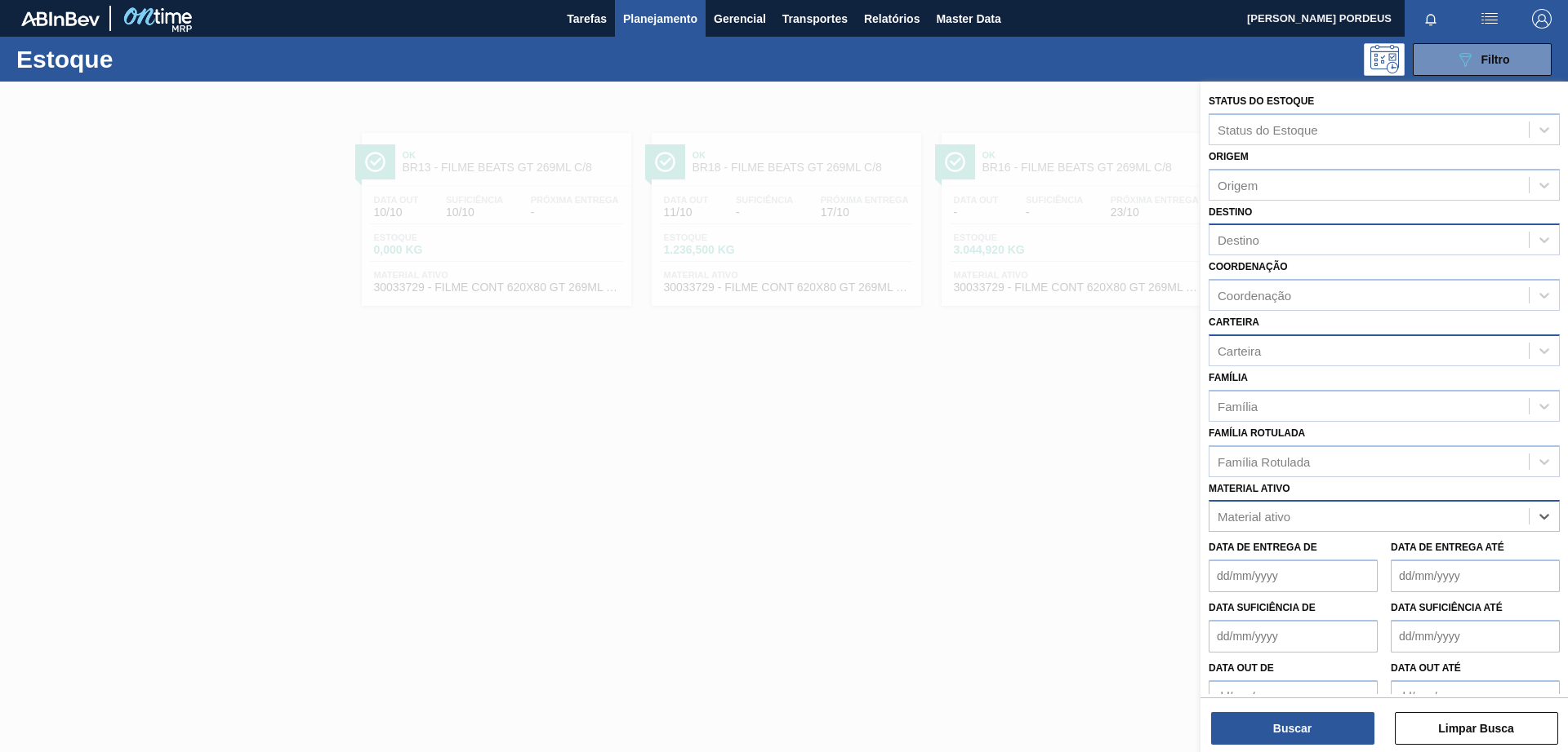
click at [1264, 244] on div "Destino" at bounding box center [1368, 240] width 319 height 23
type input "jacar"
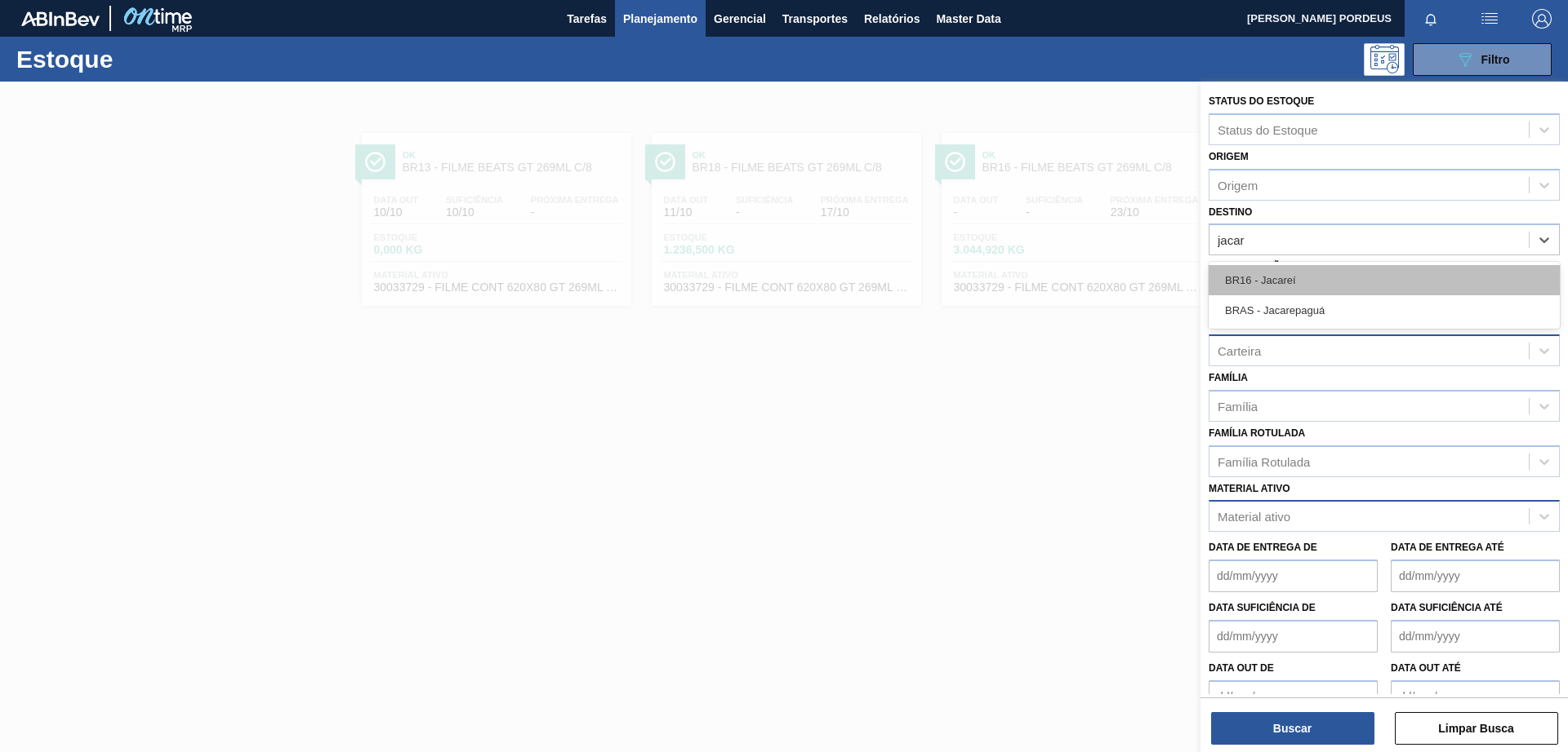
click at [1236, 280] on div "BR16 - Jacareí" at bounding box center [1384, 280] width 351 height 30
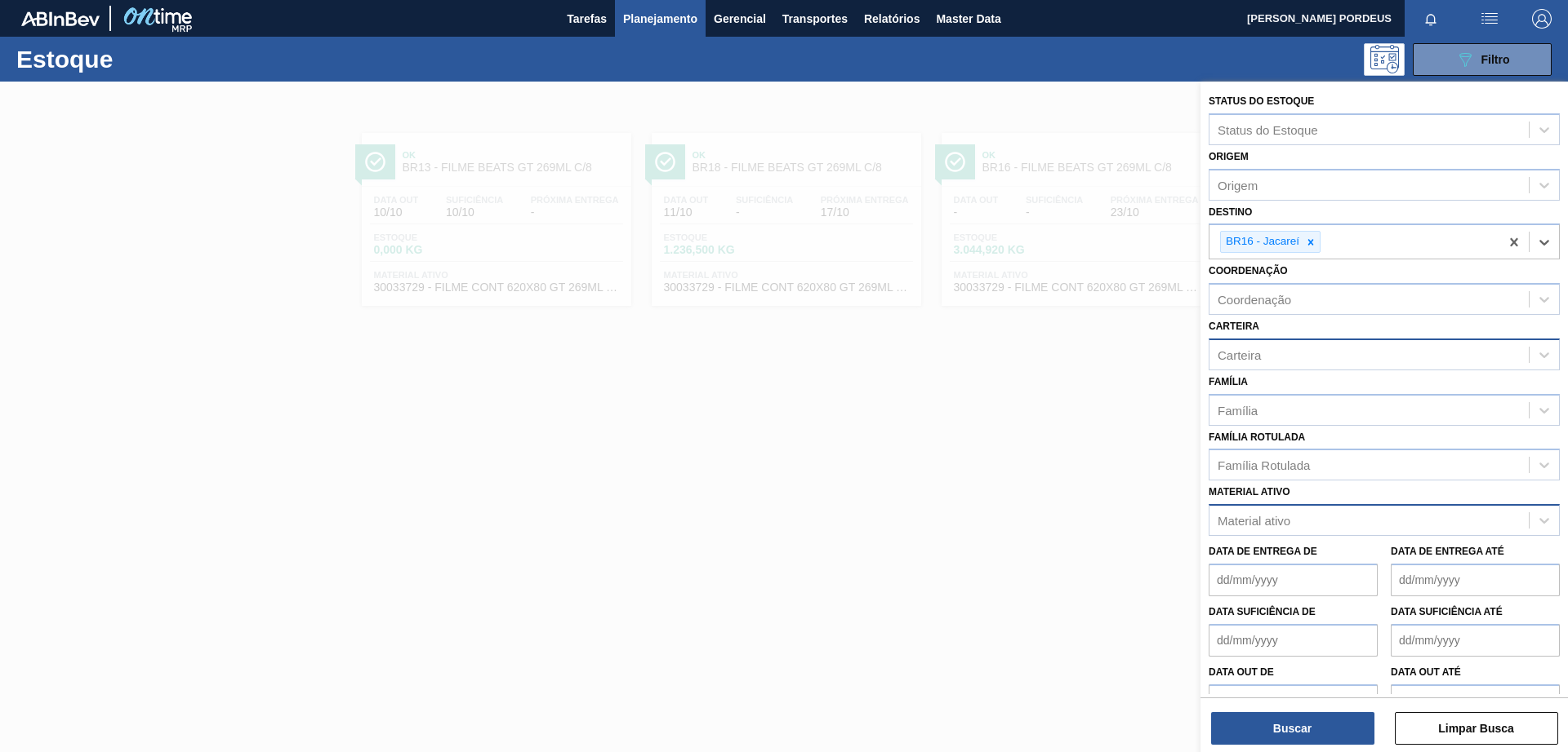
click at [1257, 345] on div "Carteira" at bounding box center [1368, 355] width 319 height 23
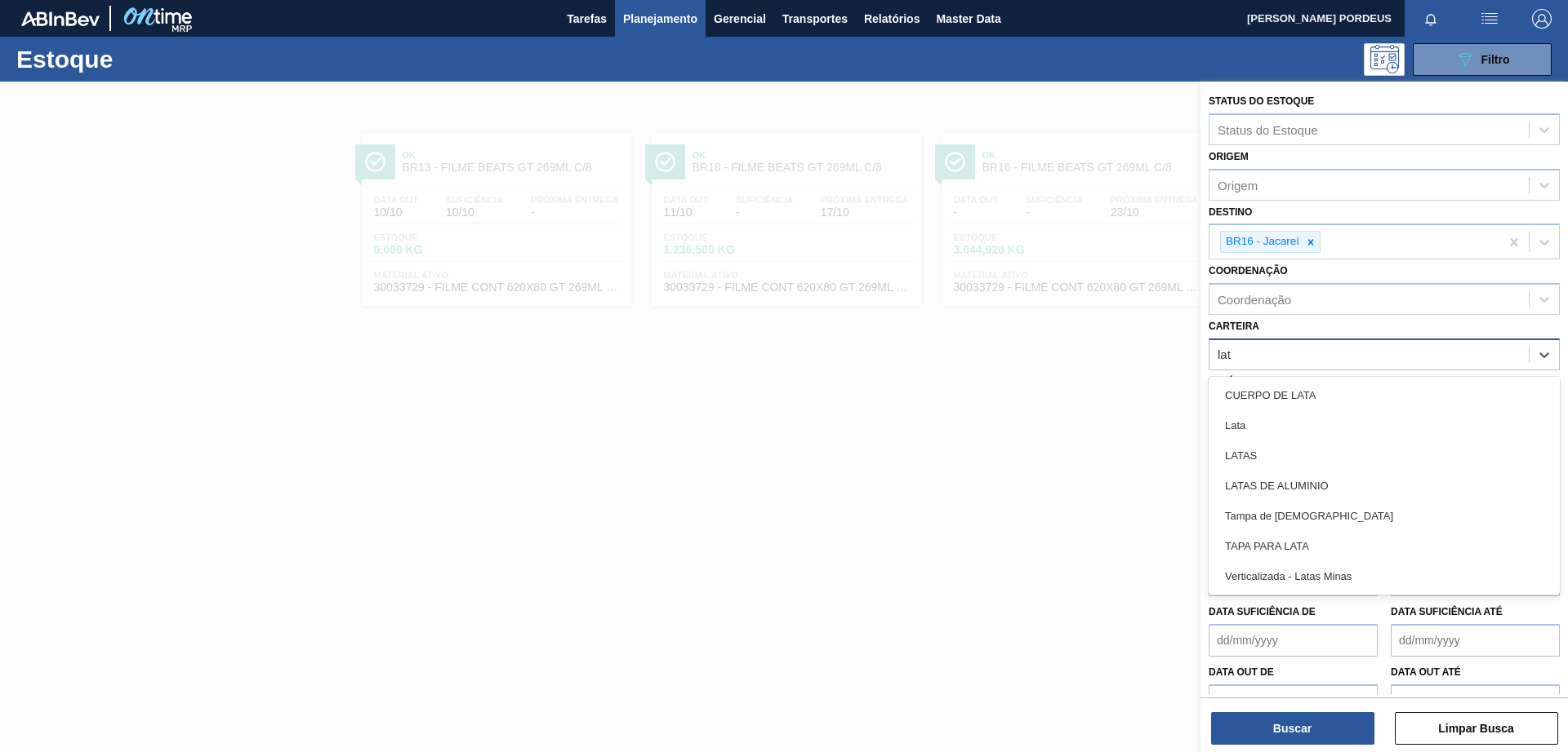
type input "lata"
click at [1289, 437] on div "Lata" at bounding box center [1384, 425] width 351 height 30
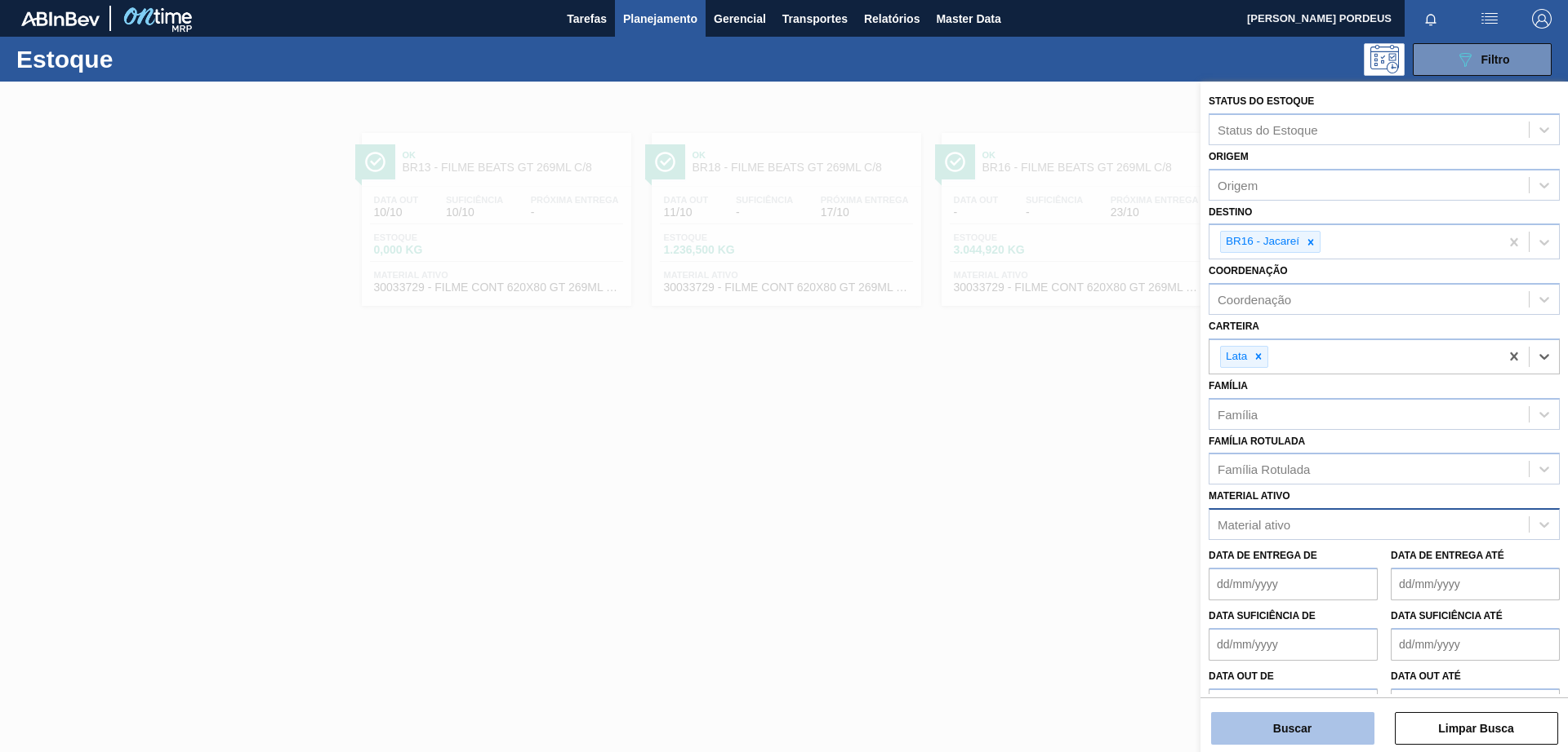
click at [1309, 725] on button "Buscar" at bounding box center [1293, 729] width 163 height 33
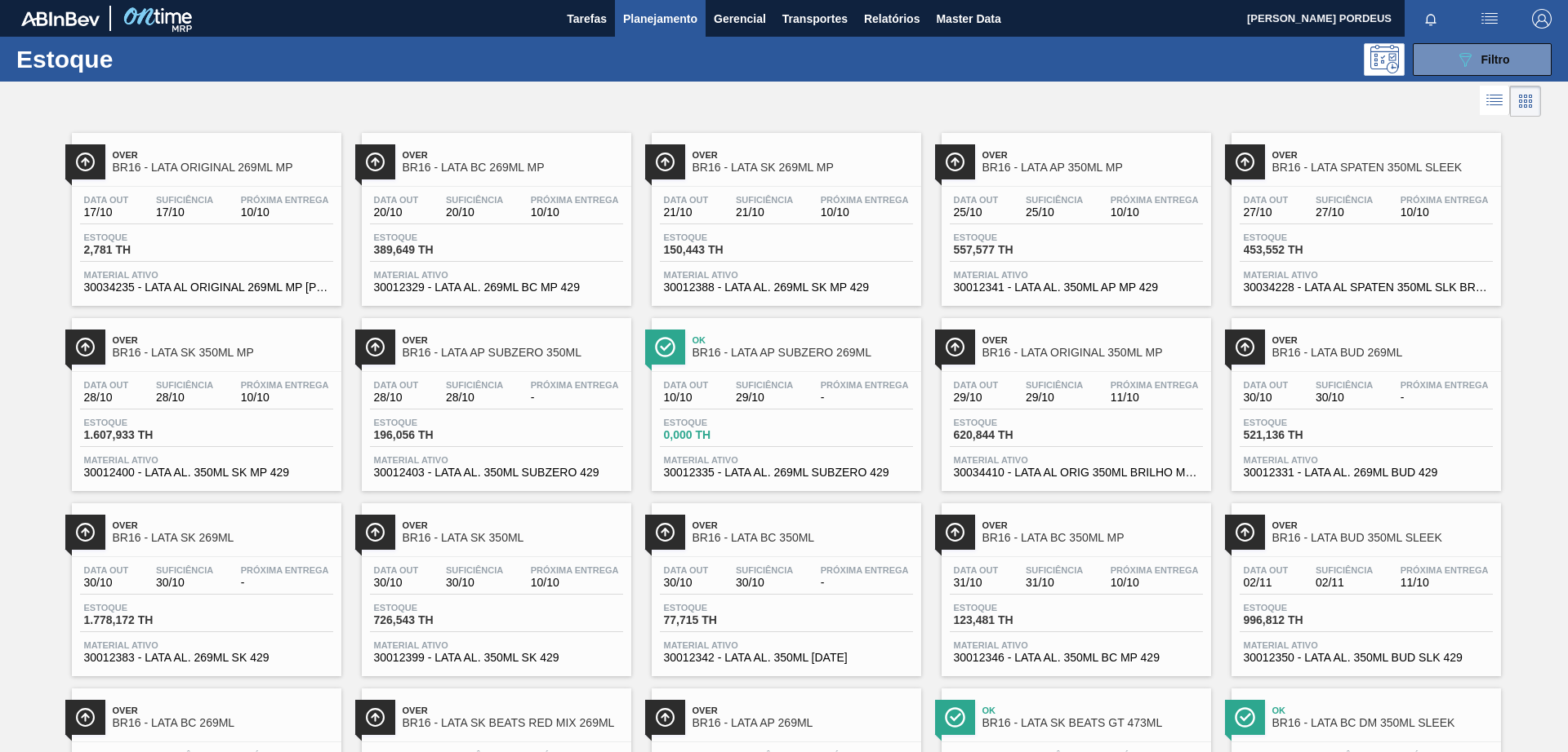
scroll to position [532, 0]
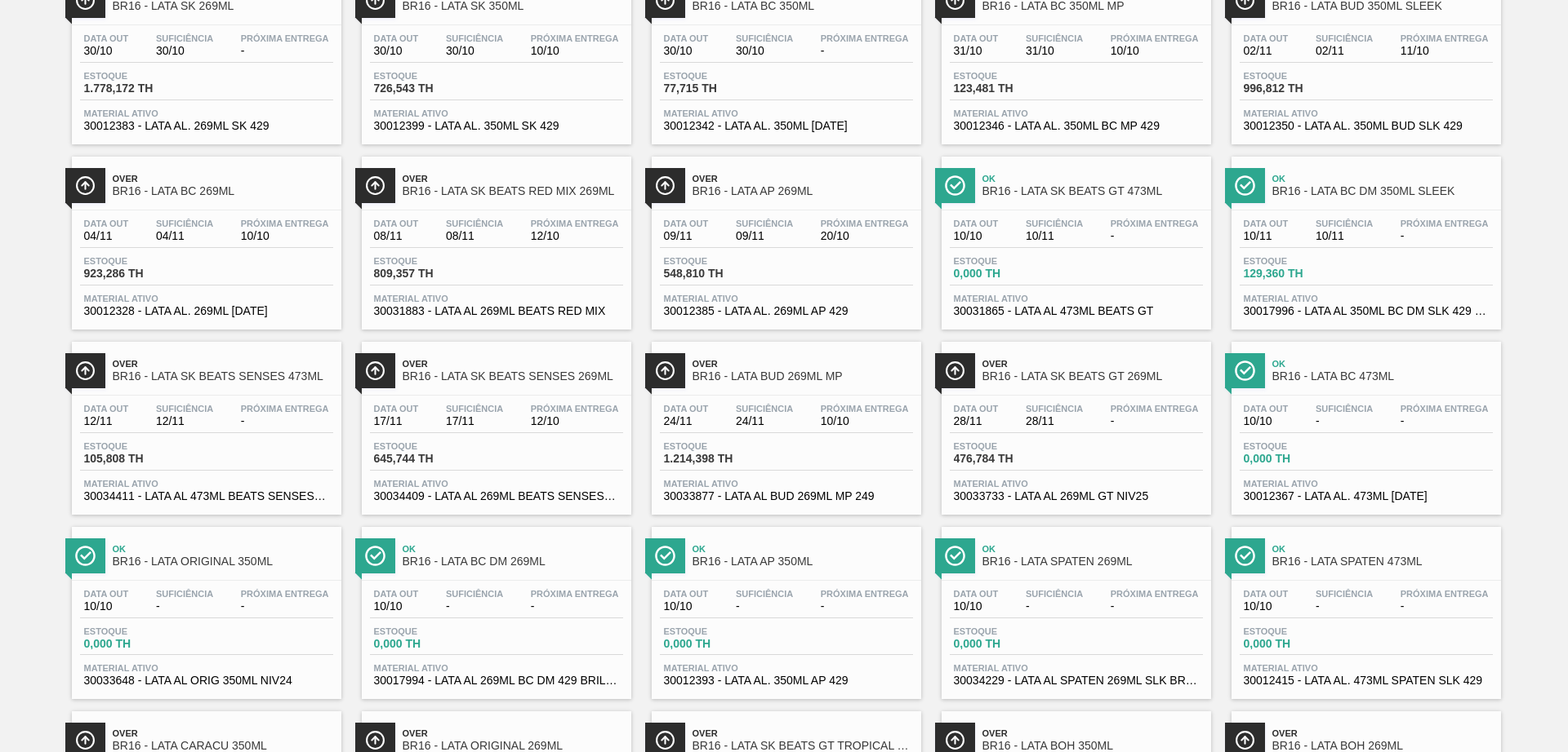
click at [532, 375] on span "BR16 - LATA SK BEATS SENSES 269ML" at bounding box center [512, 376] width 220 height 13
